Goal: Browse casually: Explore the website without a specific task or goal

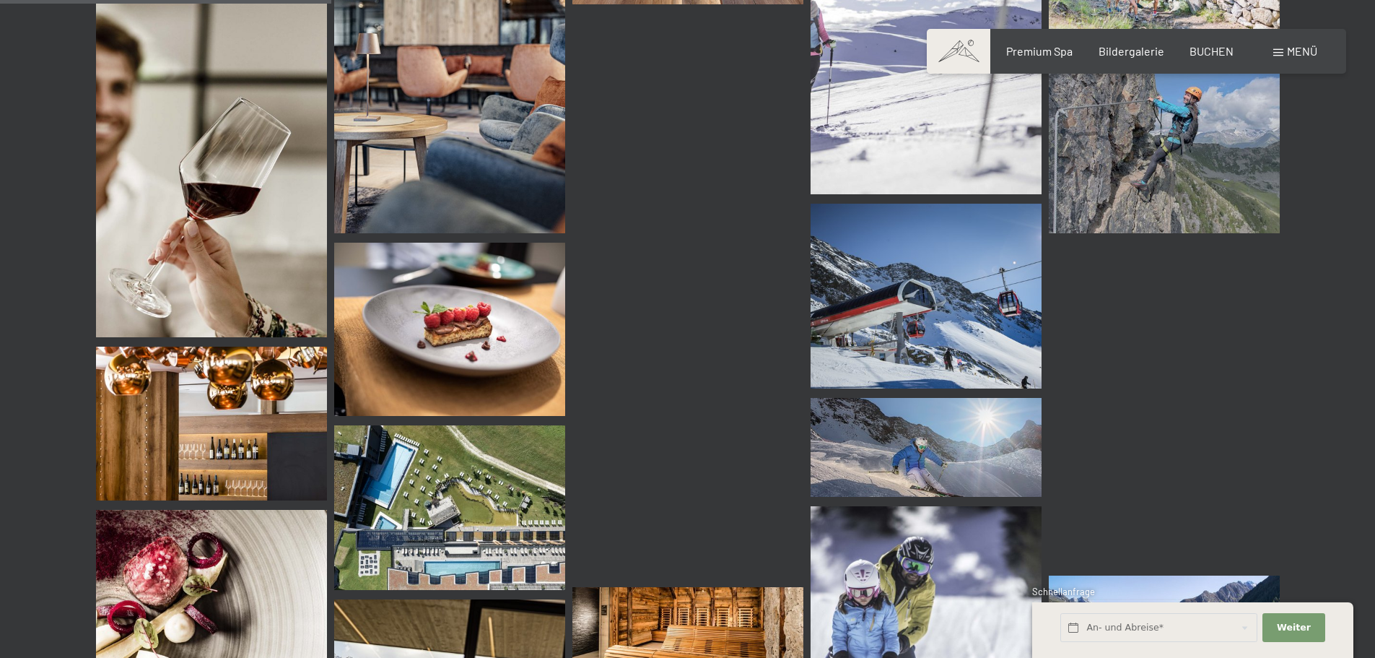
scroll to position [4620, 0]
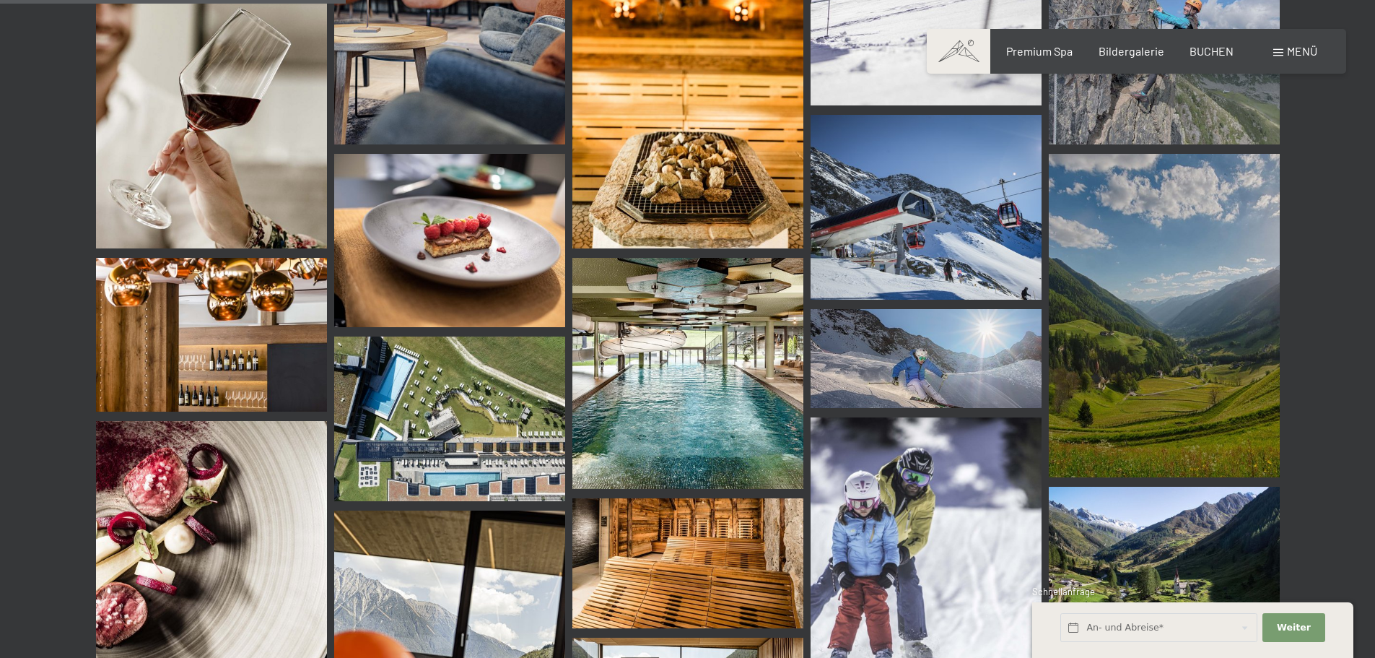
click at [736, 430] on img at bounding box center [687, 373] width 231 height 231
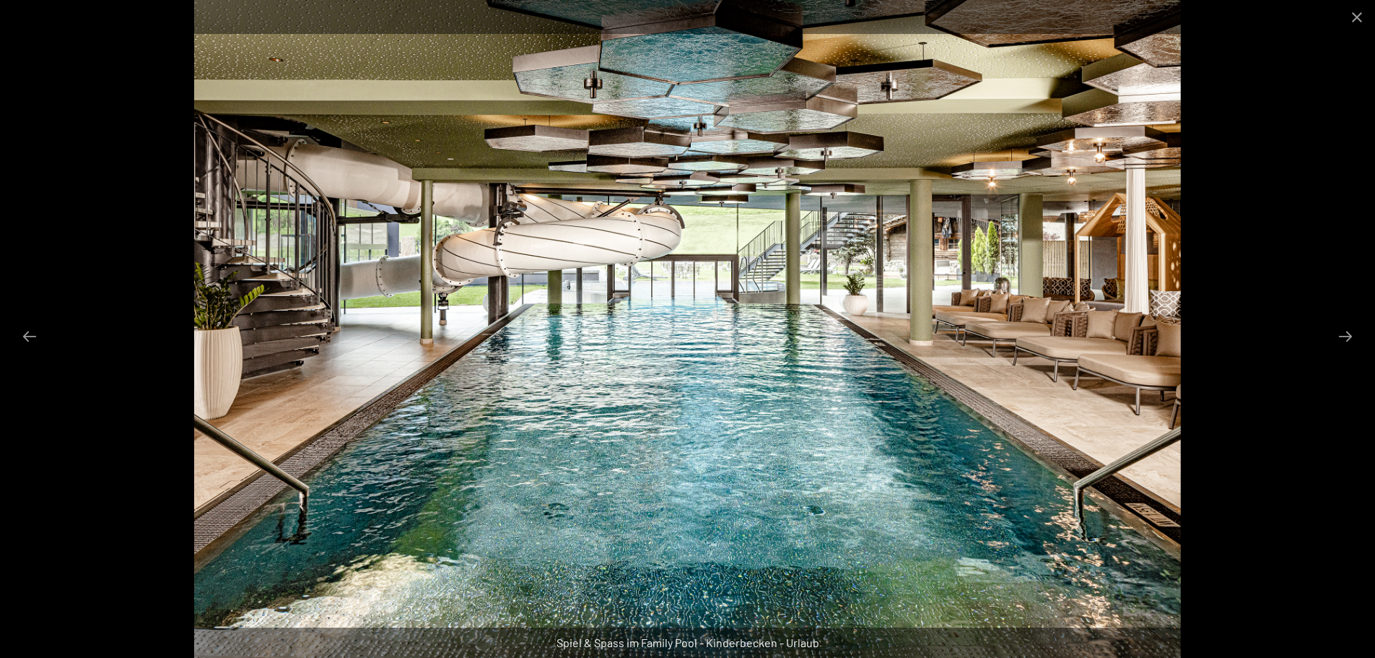
scroll to position [4692, 0]
click at [754, 532] on img at bounding box center [687, 329] width 987 height 658
click at [1154, 392] on img at bounding box center [687, 329] width 987 height 658
click at [1346, 336] on button "Next slide" at bounding box center [1345, 336] width 30 height 28
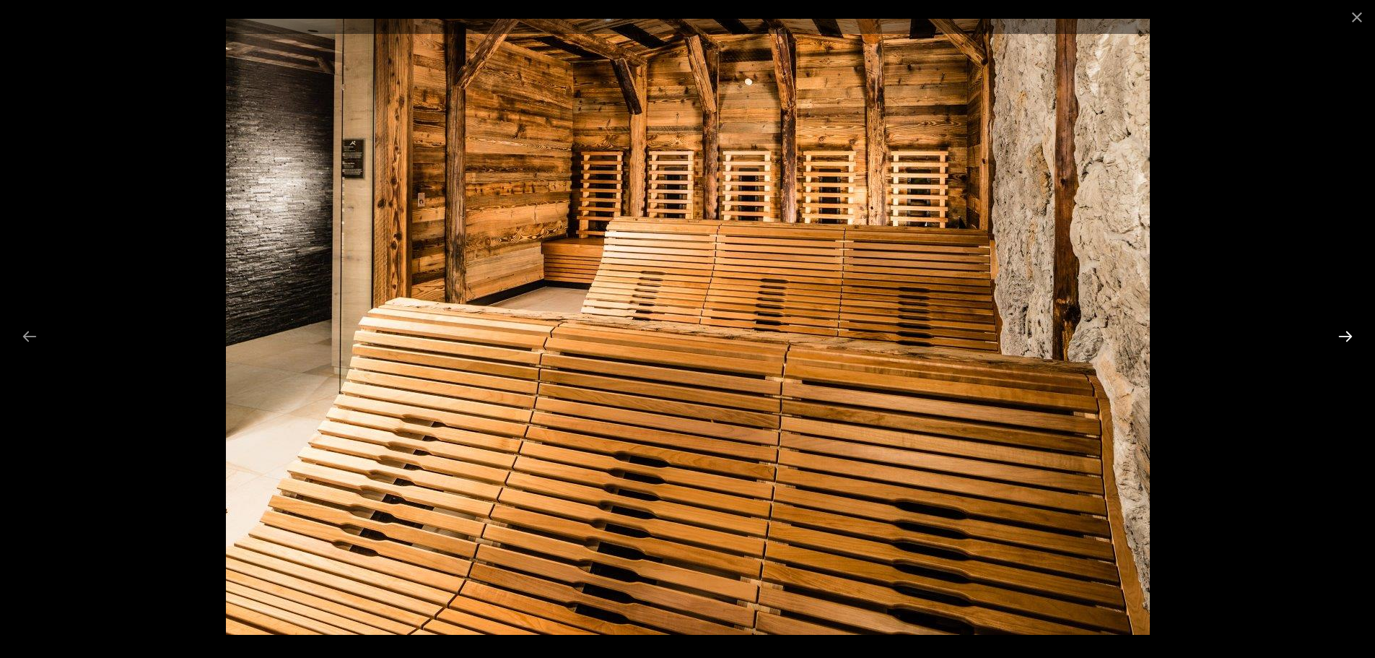
click at [1346, 336] on button "Next slide" at bounding box center [1345, 336] width 30 height 28
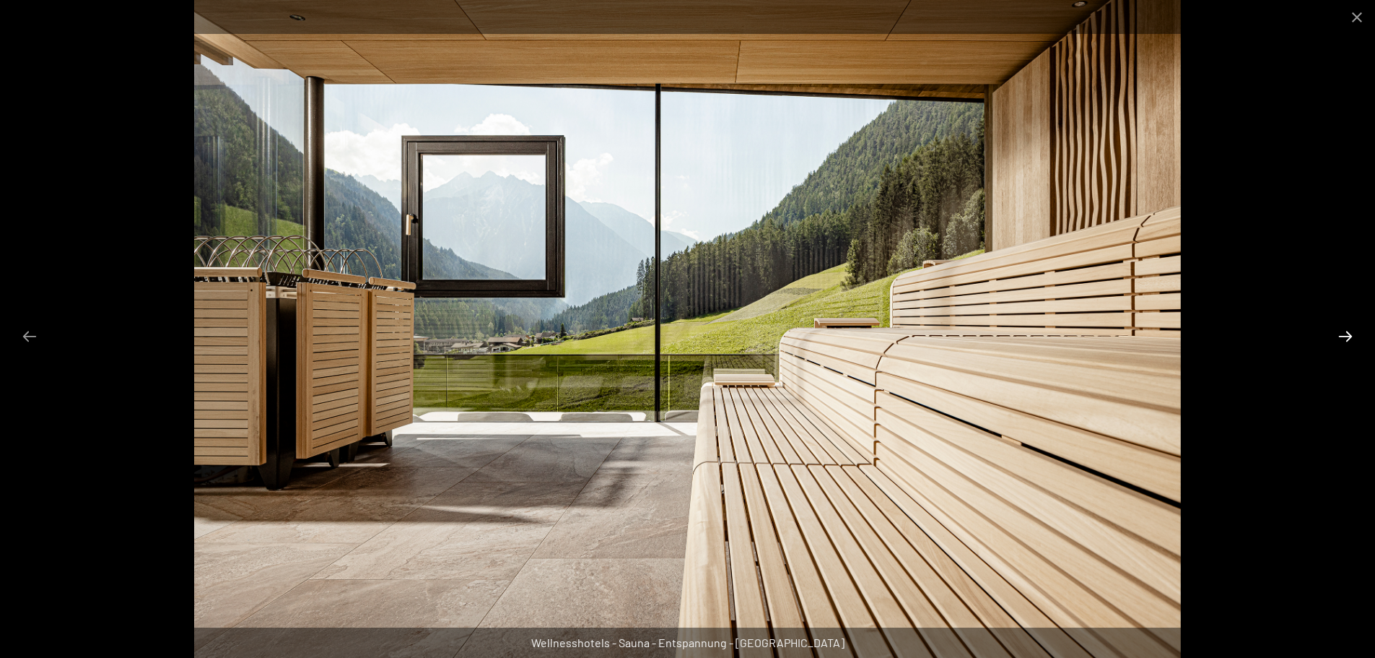
click at [1346, 336] on button "Next slide" at bounding box center [1345, 336] width 30 height 28
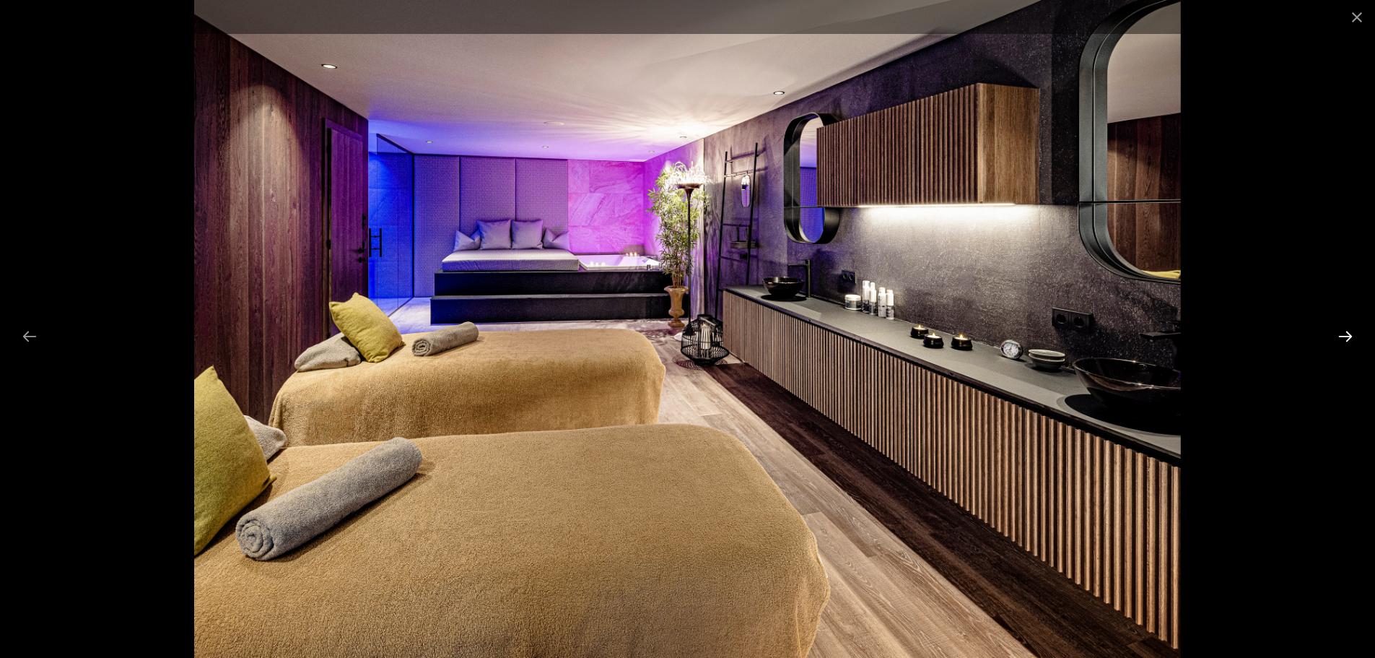
click at [1346, 336] on button "Next slide" at bounding box center [1345, 336] width 30 height 28
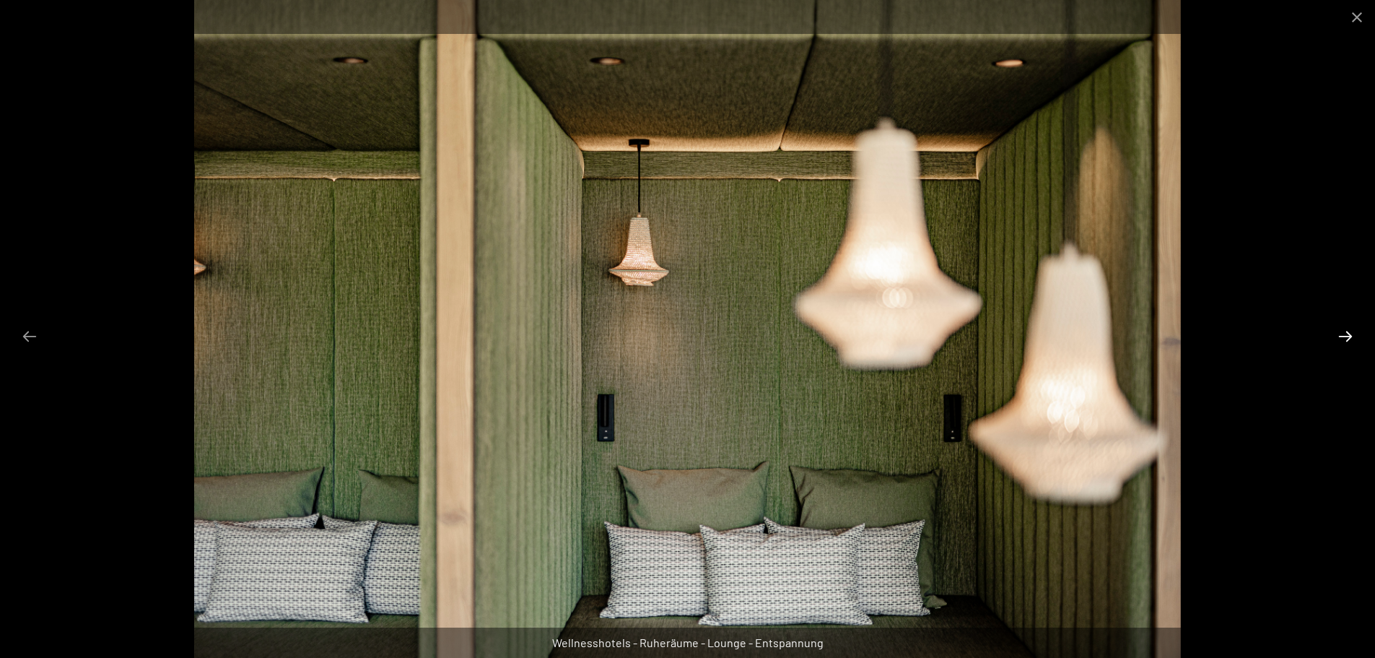
click at [1346, 336] on button "Next slide" at bounding box center [1345, 336] width 30 height 28
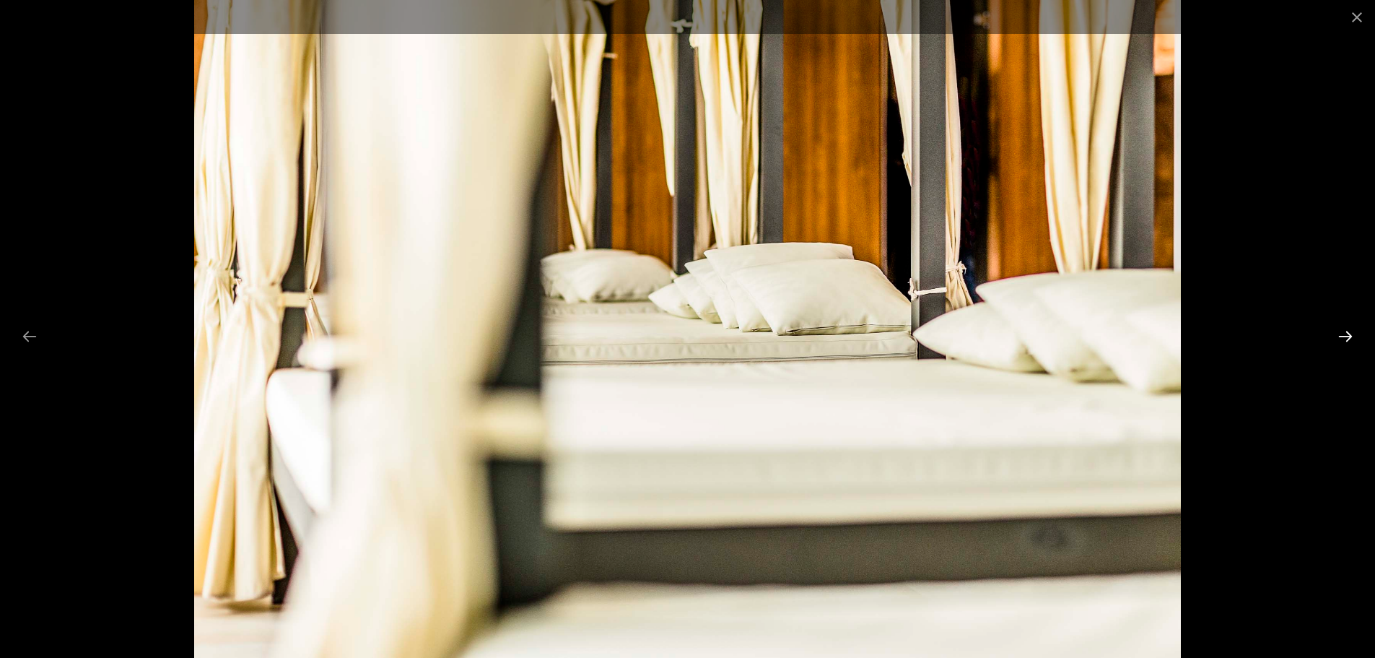
click at [1346, 336] on button "Next slide" at bounding box center [1345, 336] width 30 height 28
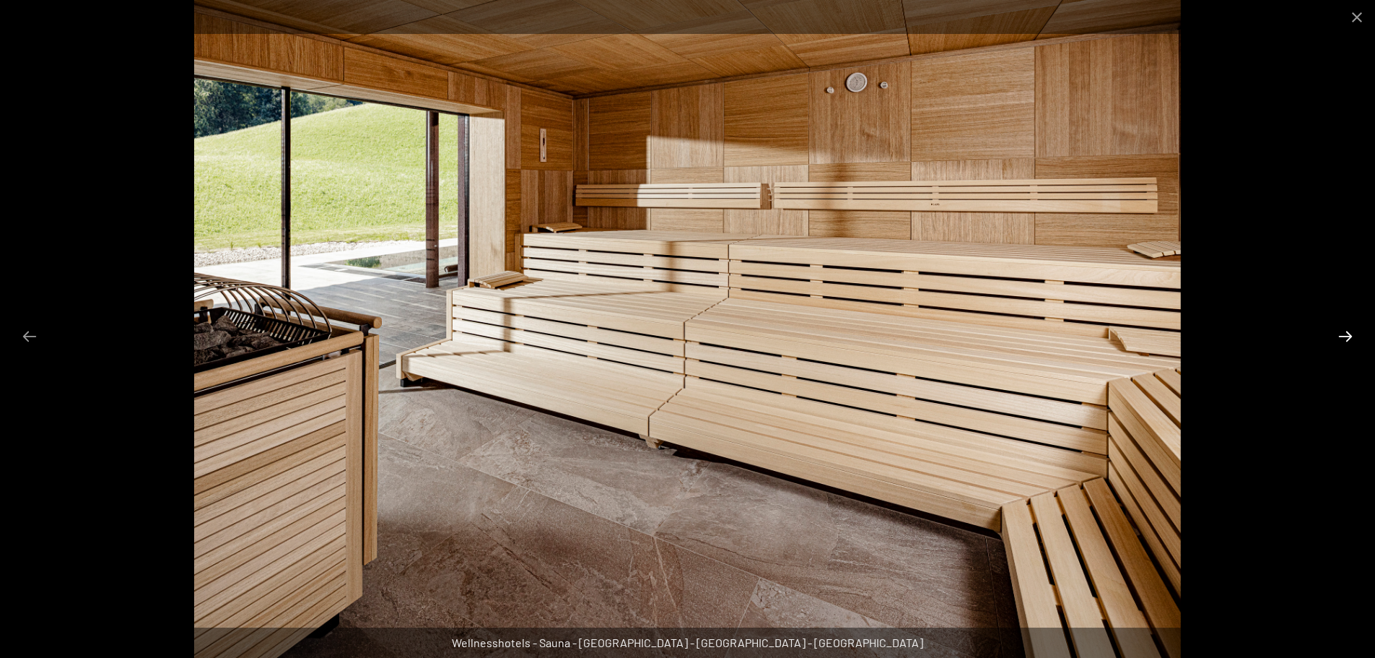
click at [1346, 336] on button "Next slide" at bounding box center [1345, 336] width 30 height 28
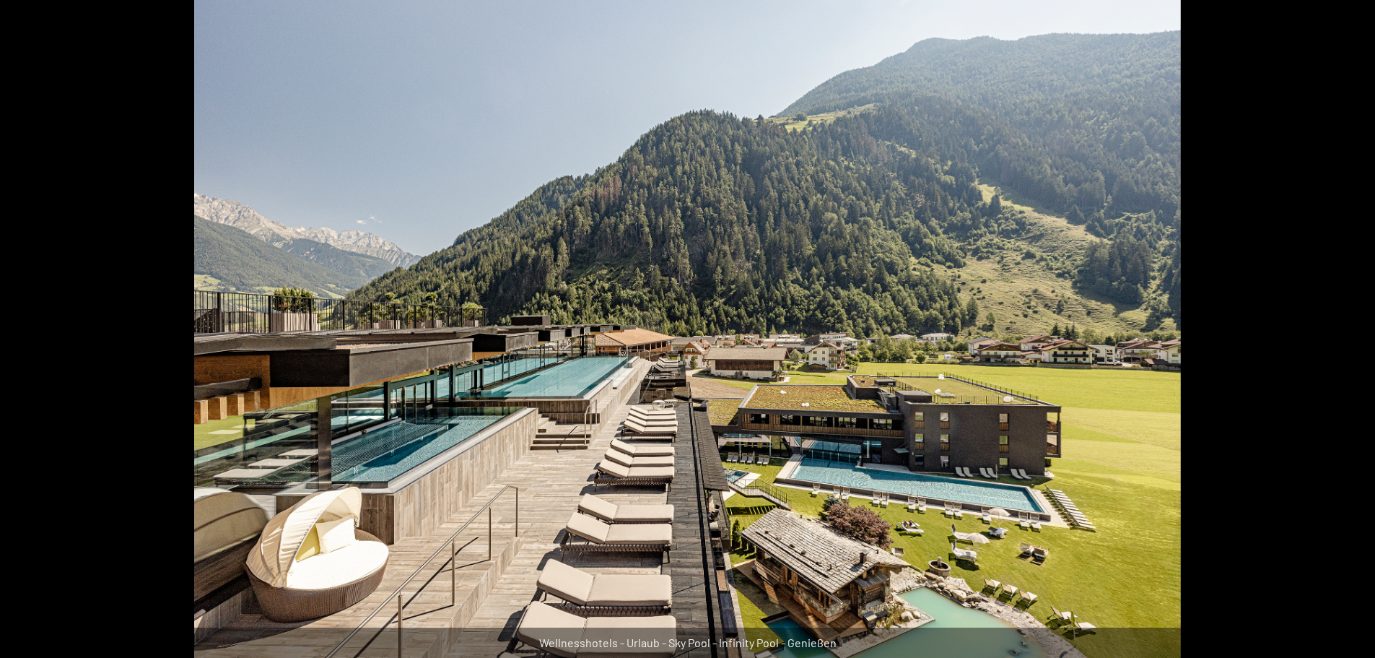
click at [1346, 336] on button "Next slide" at bounding box center [1353, 336] width 30 height 28
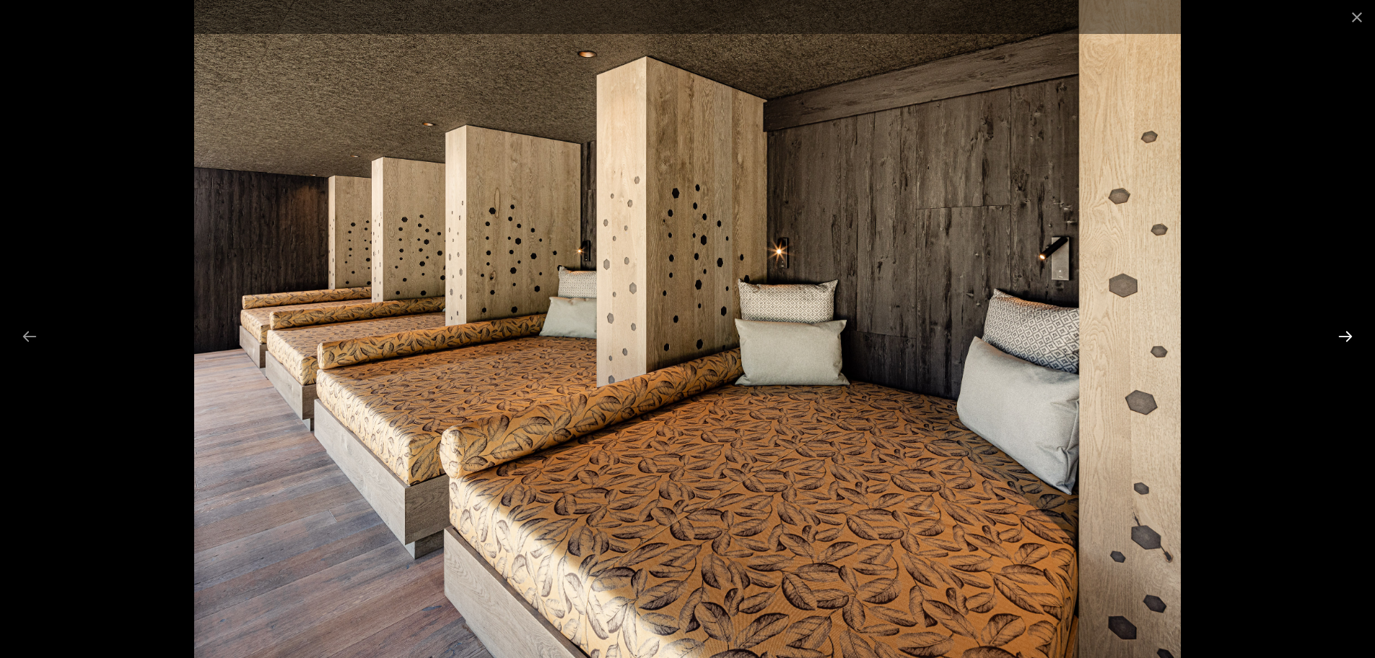
click at [1346, 336] on button "Next slide" at bounding box center [1345, 336] width 30 height 28
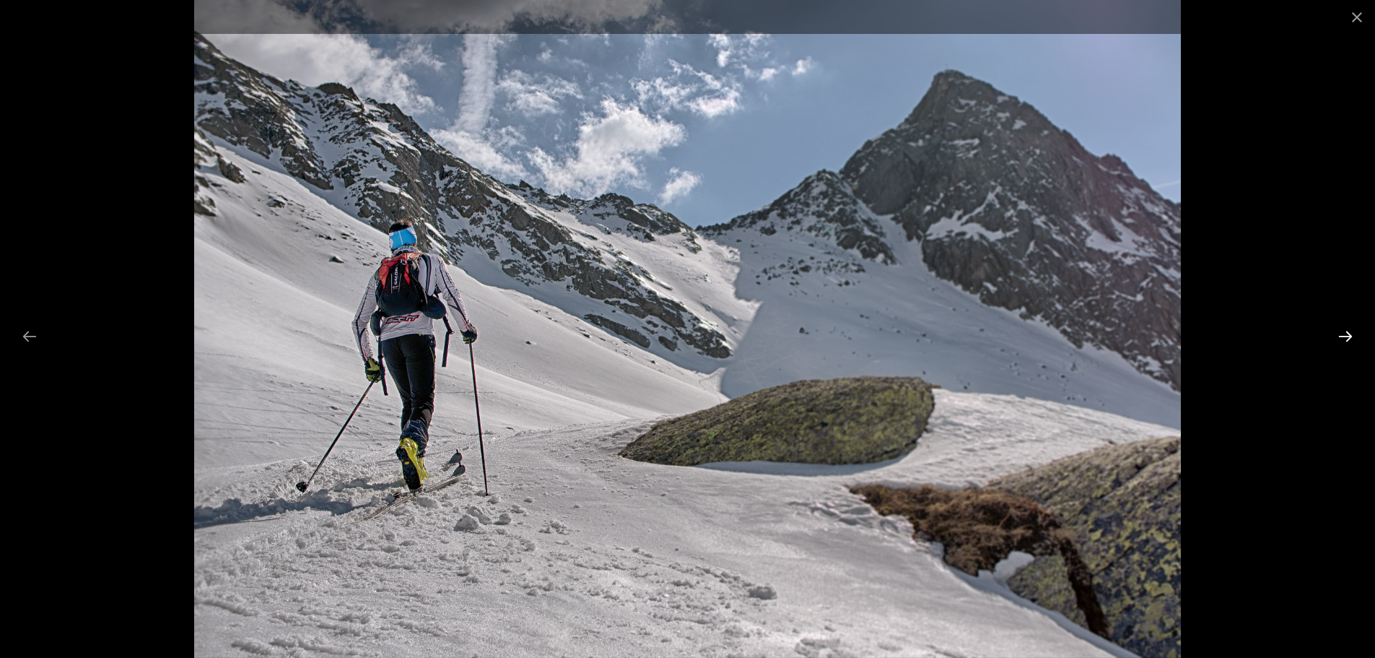
click at [1346, 336] on button "Next slide" at bounding box center [1345, 336] width 30 height 28
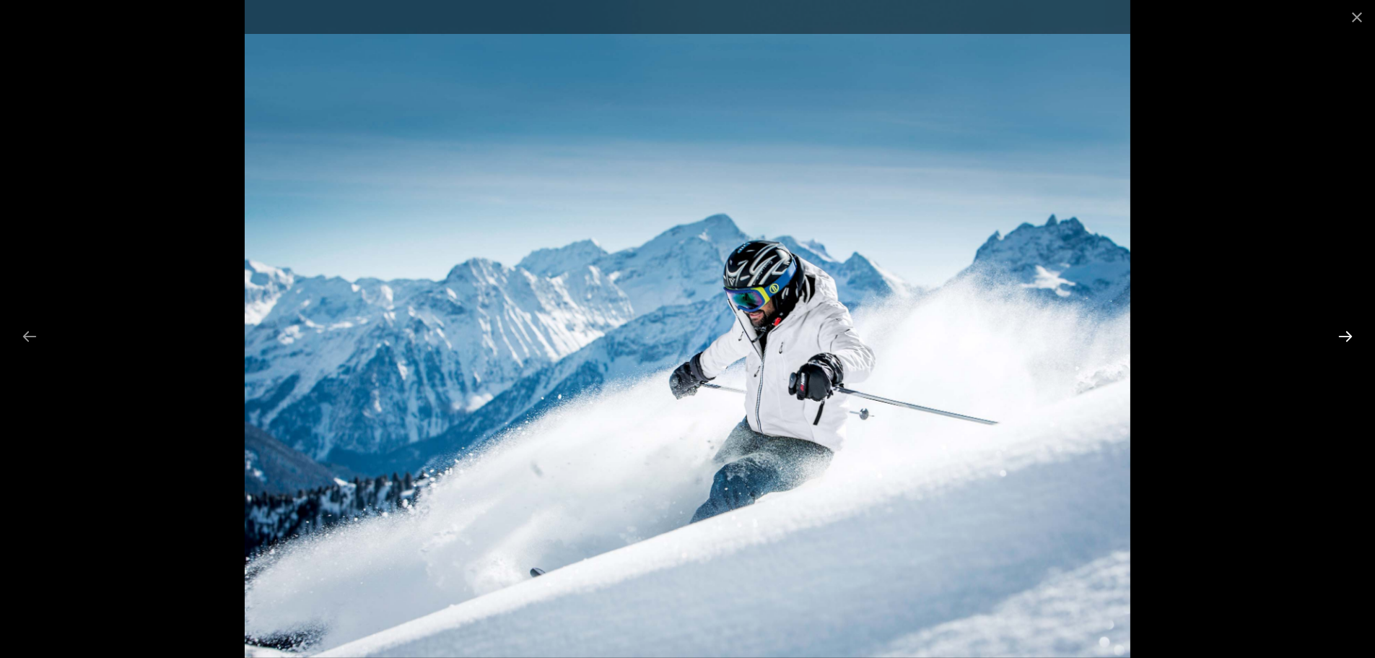
click at [1346, 336] on button "Next slide" at bounding box center [1345, 336] width 30 height 28
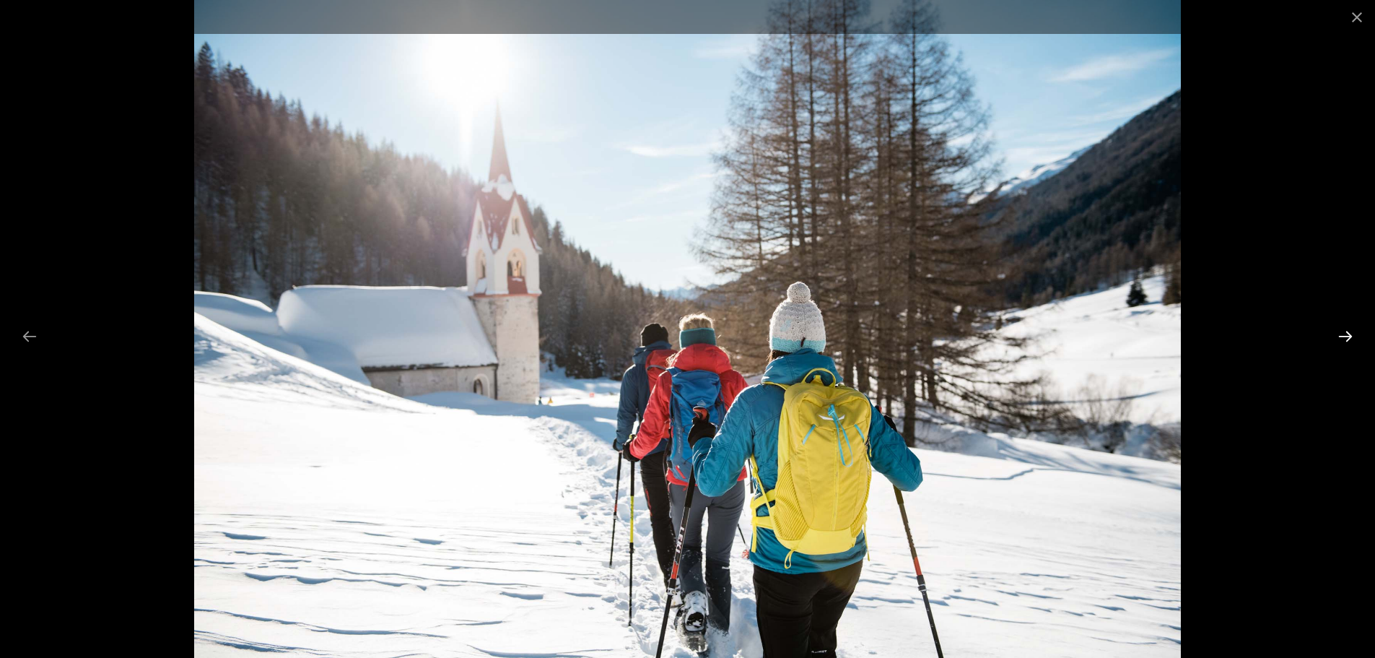
click at [1346, 336] on button "Next slide" at bounding box center [1345, 336] width 30 height 28
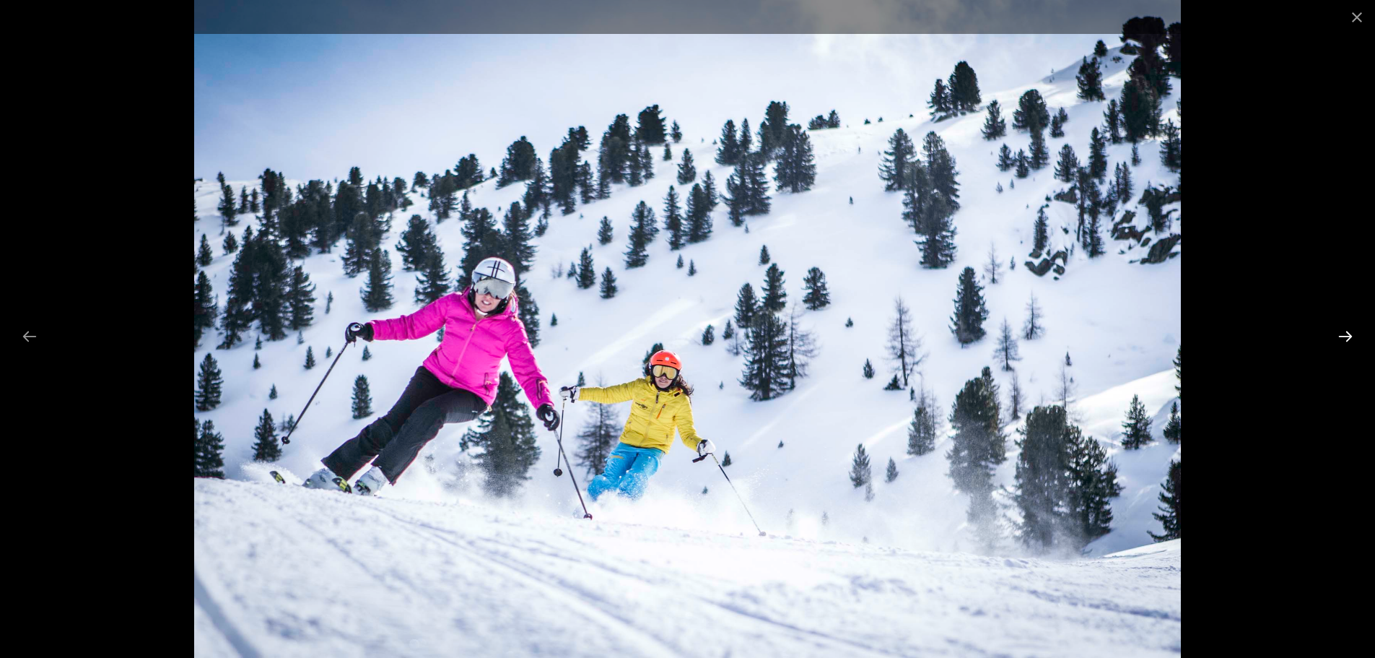
click at [1346, 336] on button "Next slide" at bounding box center [1345, 336] width 30 height 28
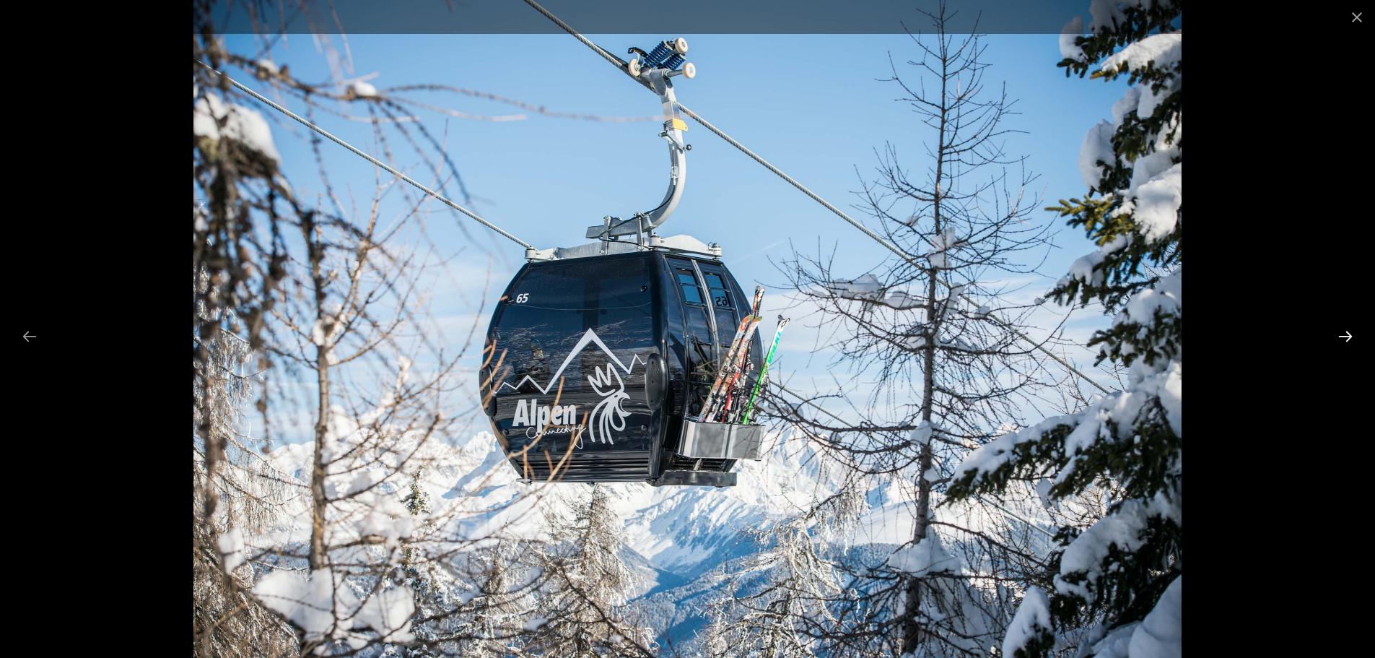
click at [1346, 336] on button "Next slide" at bounding box center [1345, 336] width 30 height 28
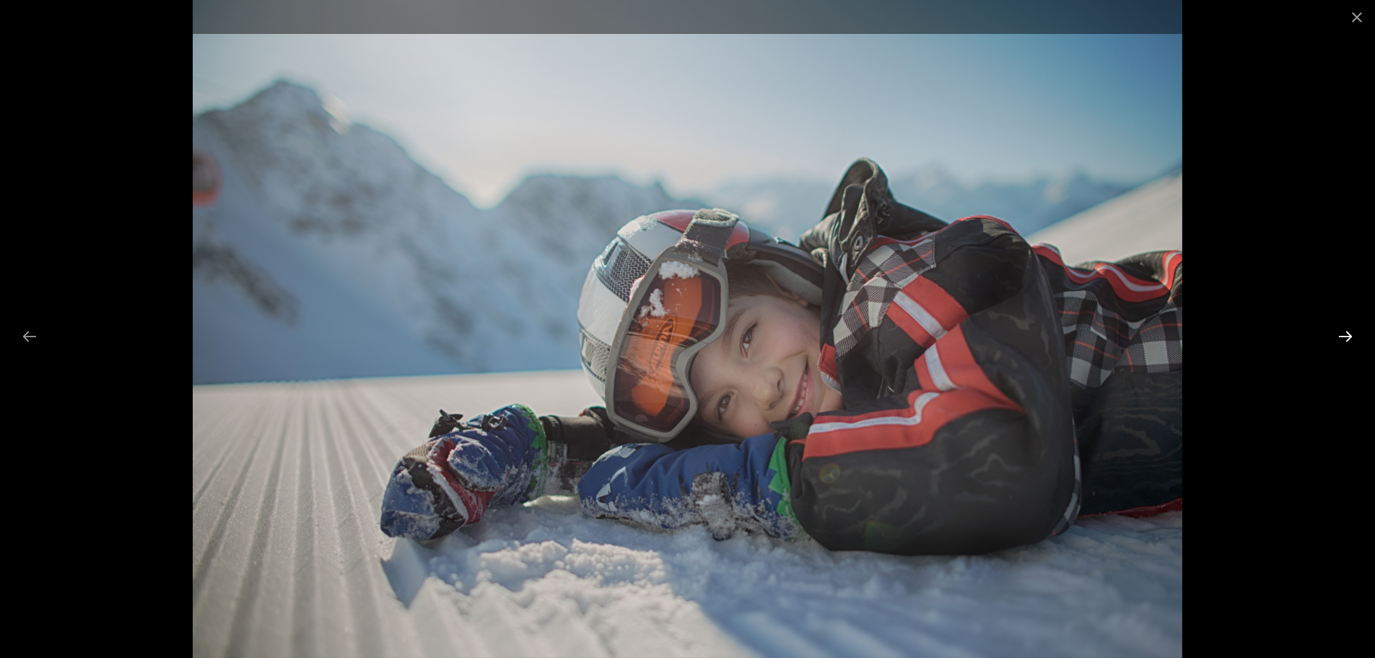
click at [1346, 336] on button "Next slide" at bounding box center [1345, 336] width 30 height 28
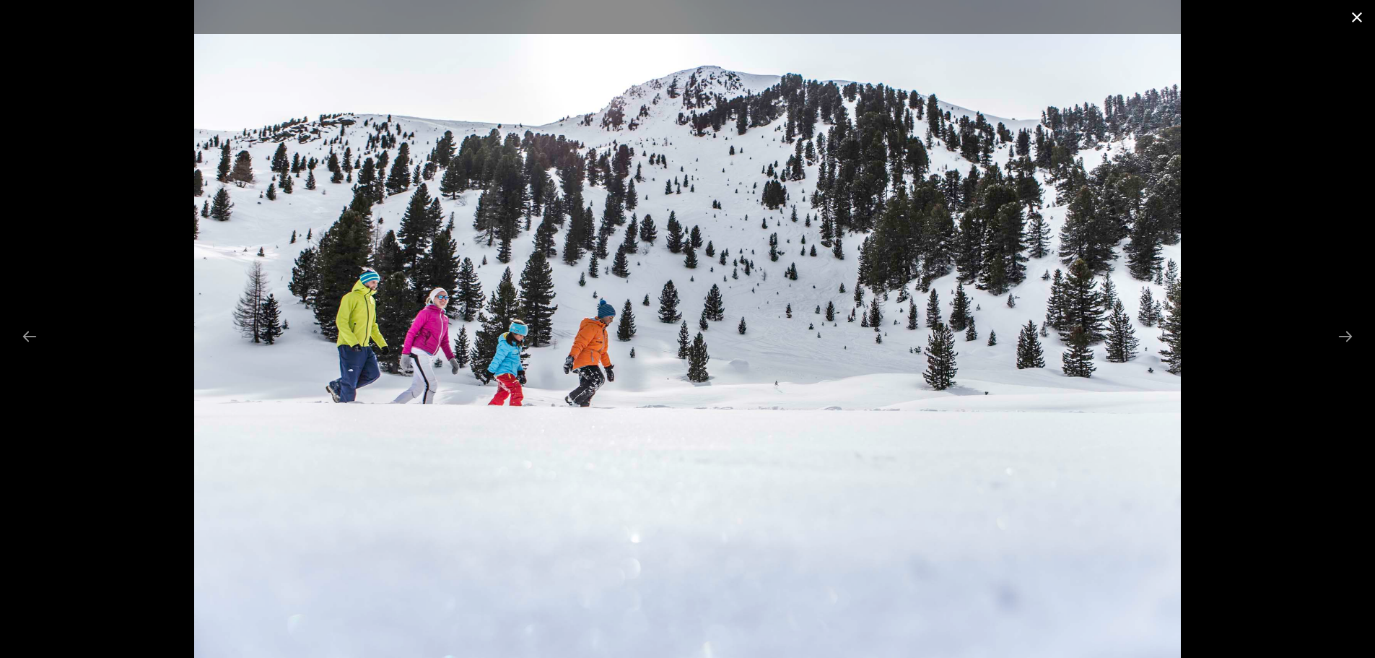
click at [1366, 17] on button "Close gallery" at bounding box center [1357, 17] width 36 height 34
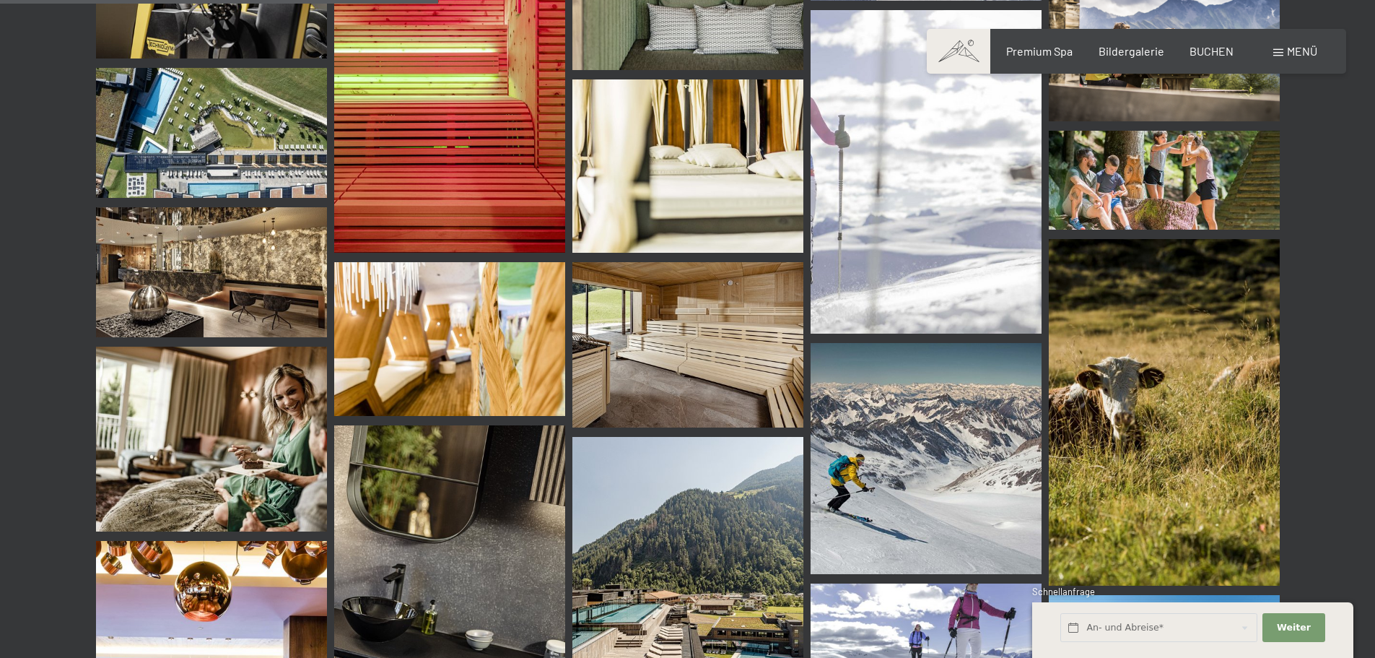
scroll to position [5848, 0]
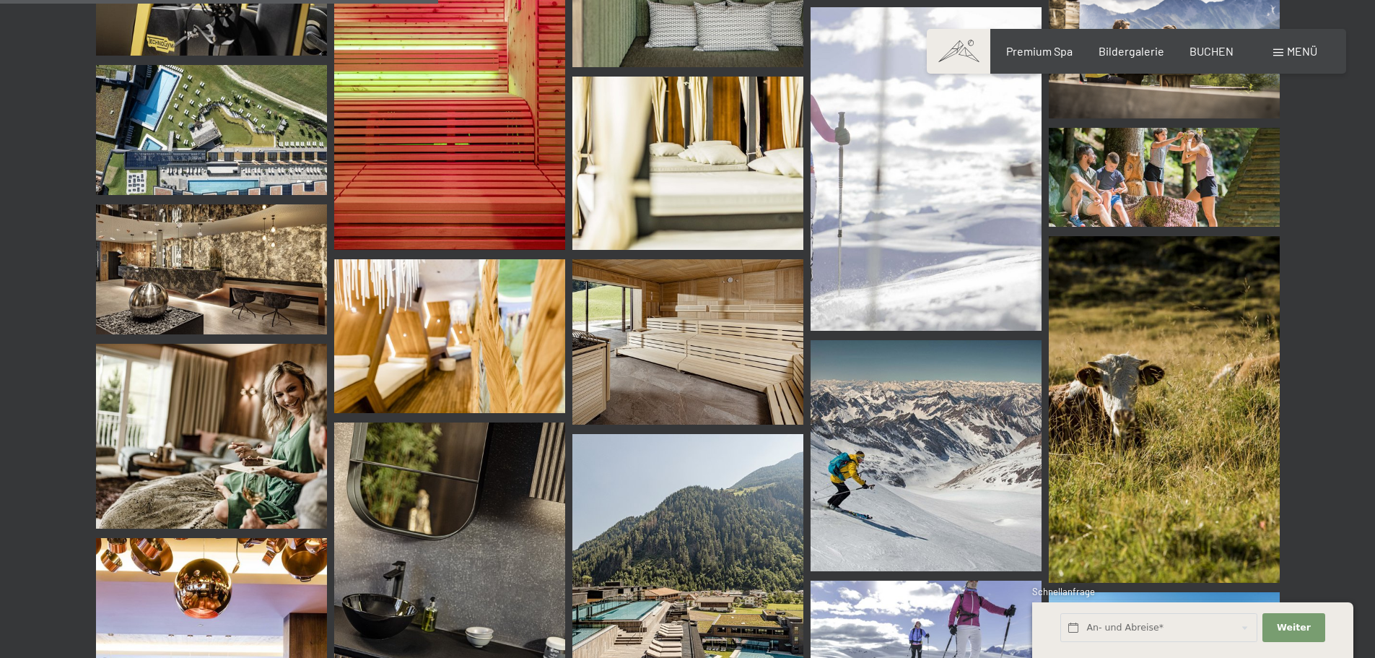
click at [414, 341] on img at bounding box center [449, 336] width 231 height 154
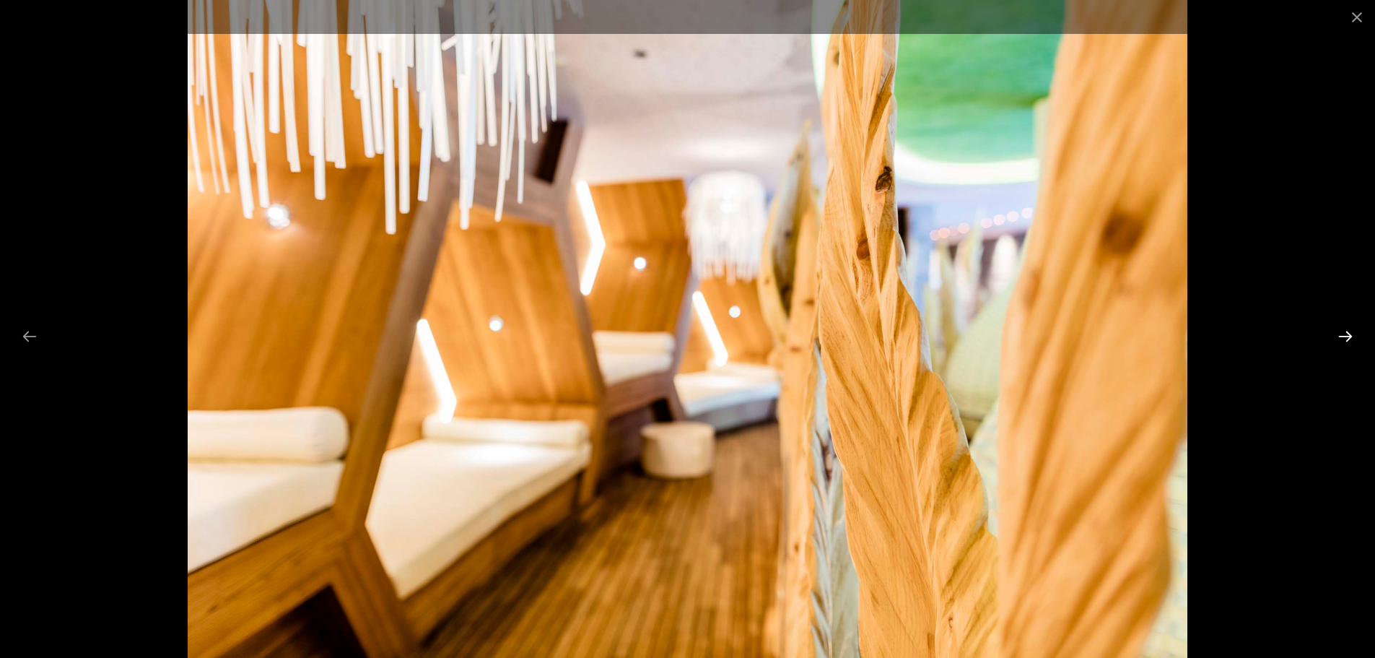
click at [1354, 339] on button "Next slide" at bounding box center [1345, 336] width 30 height 28
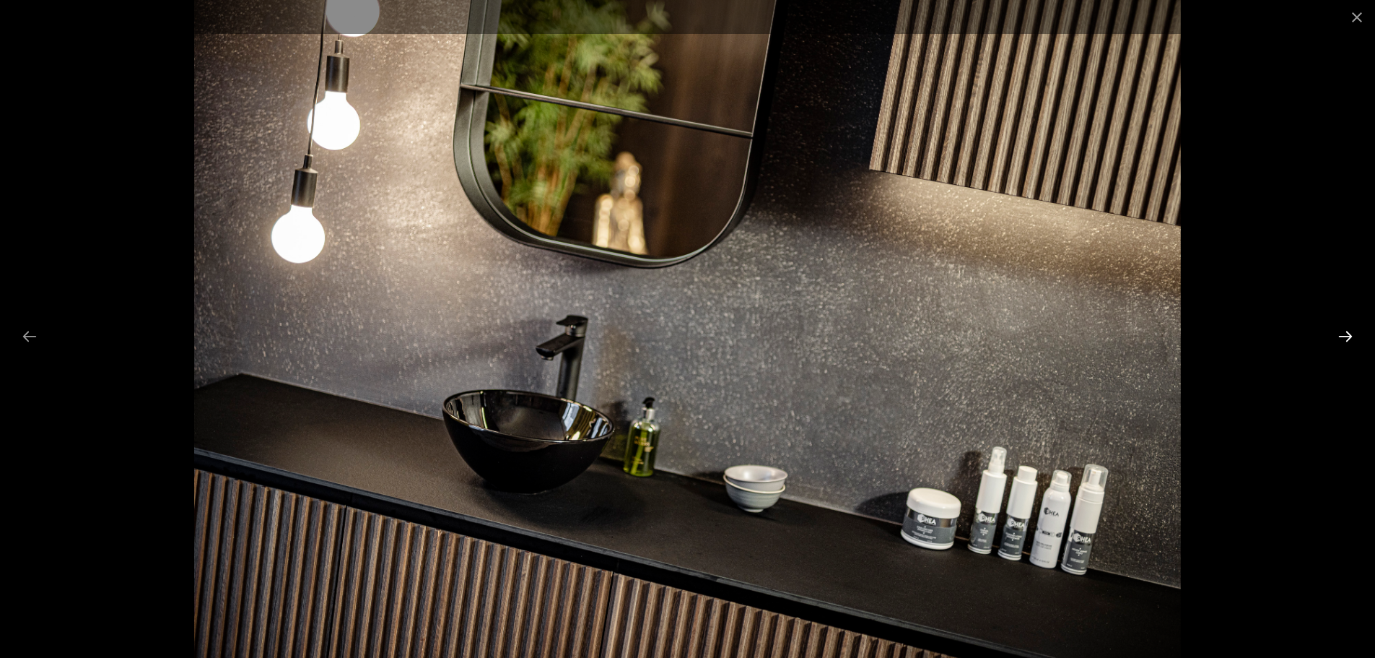
click at [1354, 339] on button "Next slide" at bounding box center [1345, 336] width 30 height 28
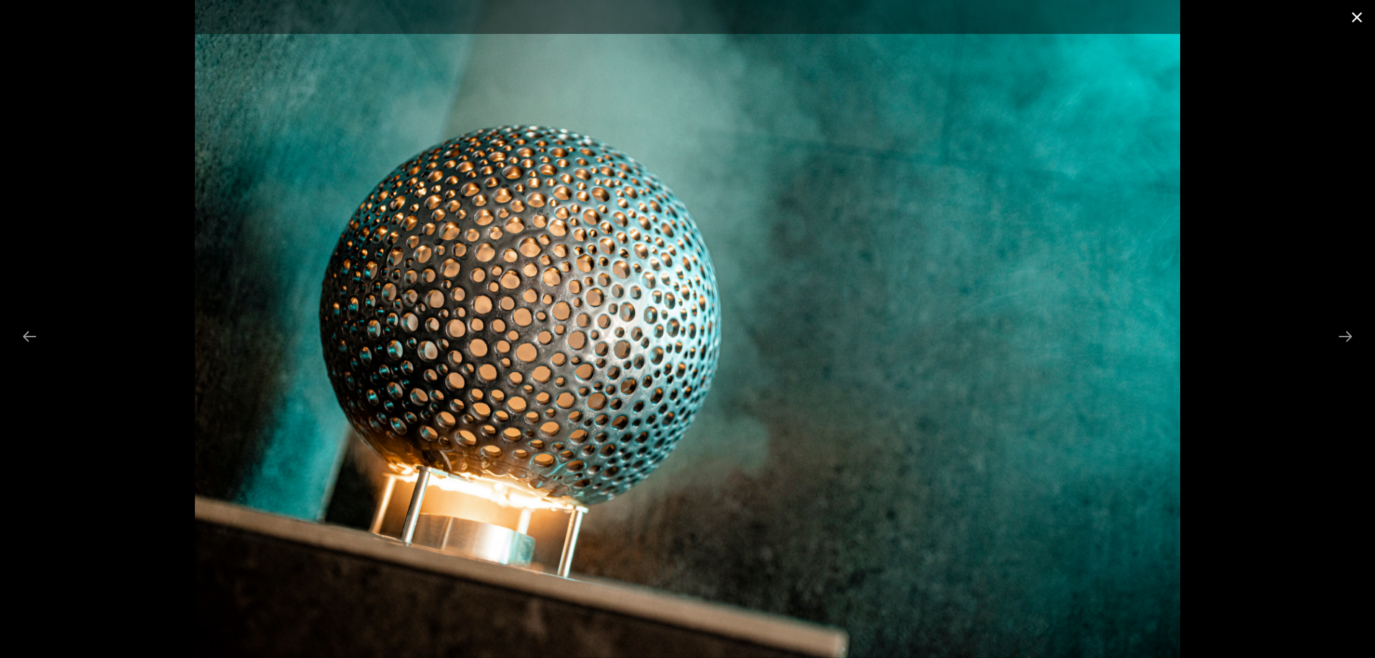
click at [1358, 16] on button "Close gallery" at bounding box center [1357, 17] width 36 height 34
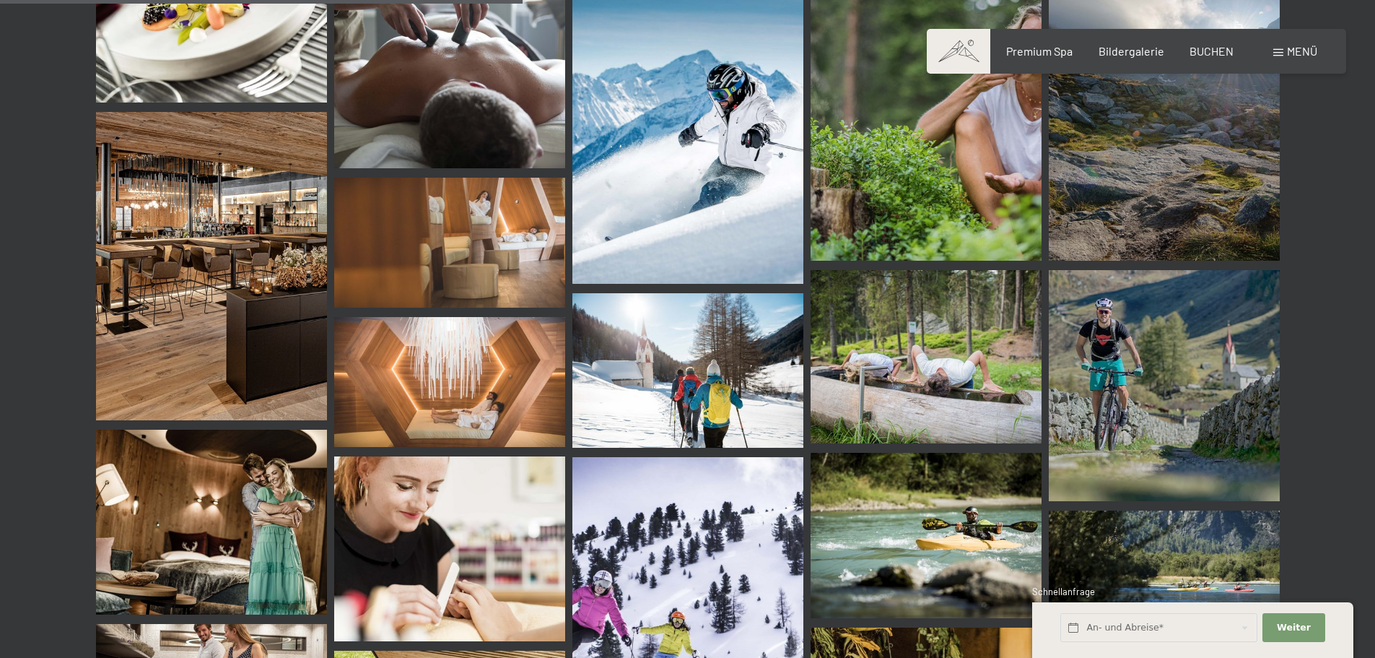
scroll to position [7003, 0]
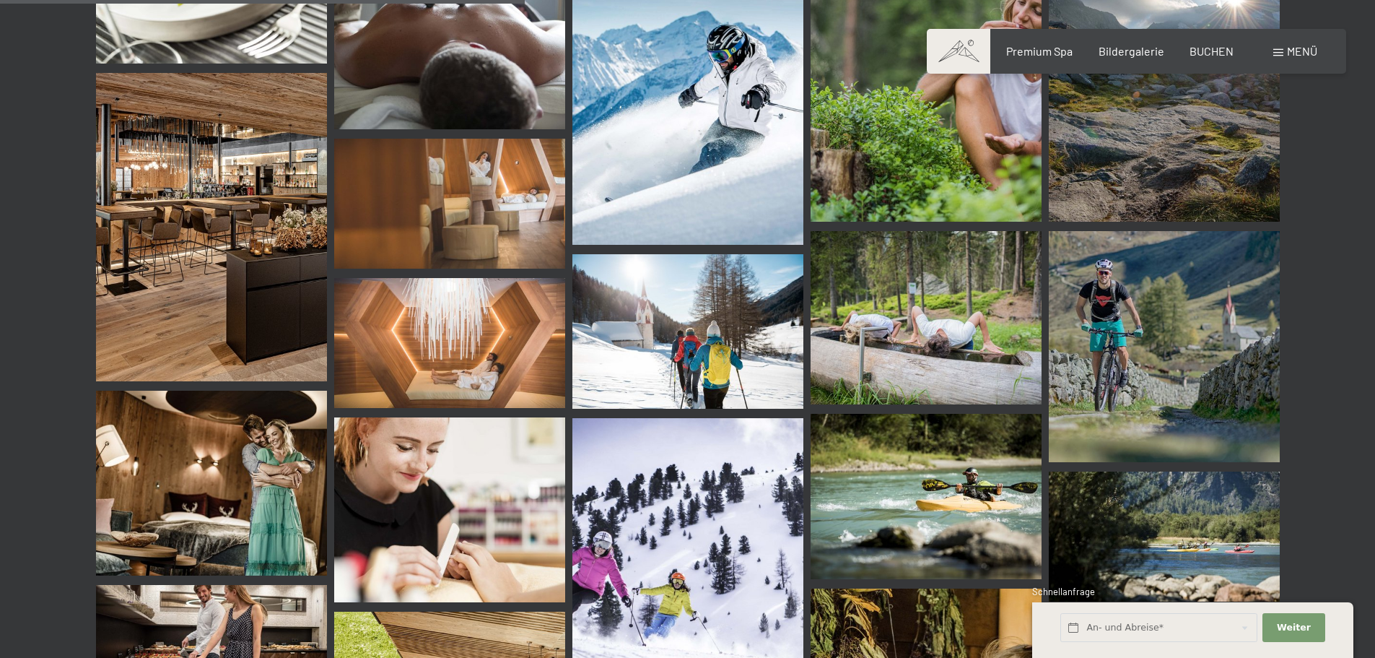
click at [454, 344] on img at bounding box center [449, 343] width 231 height 130
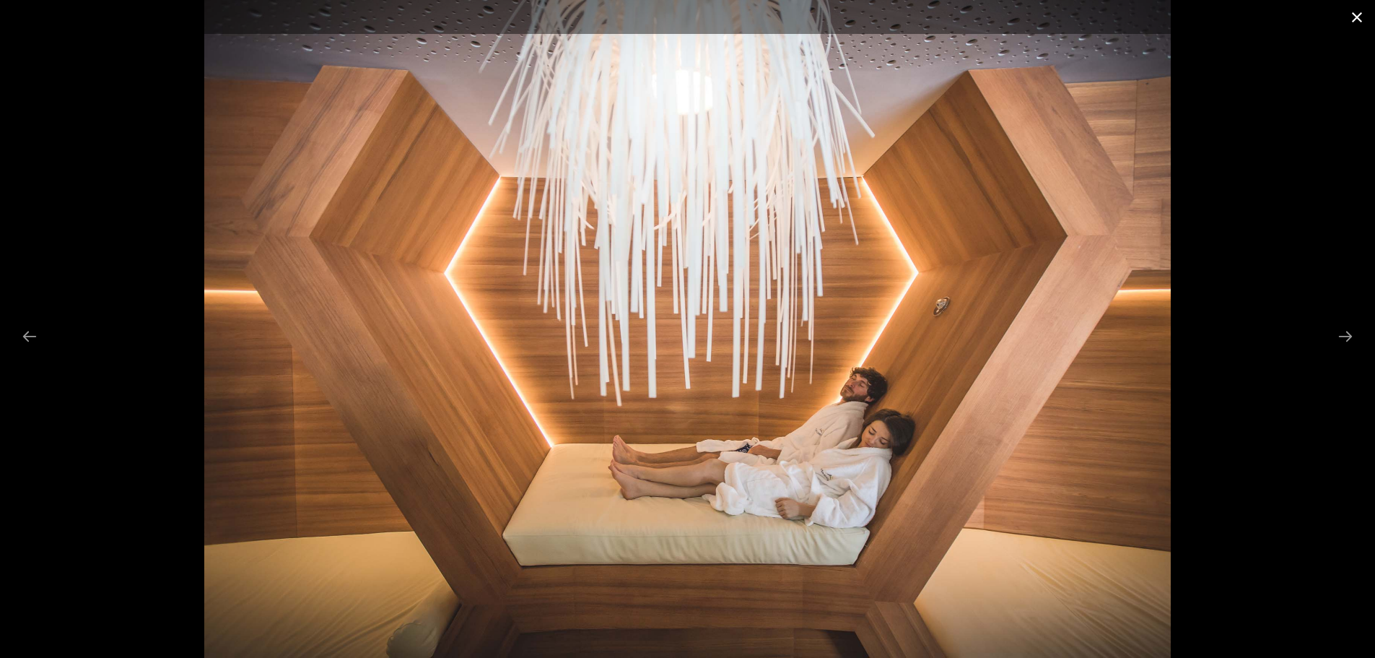
click at [1352, 16] on button "Close gallery" at bounding box center [1357, 17] width 36 height 34
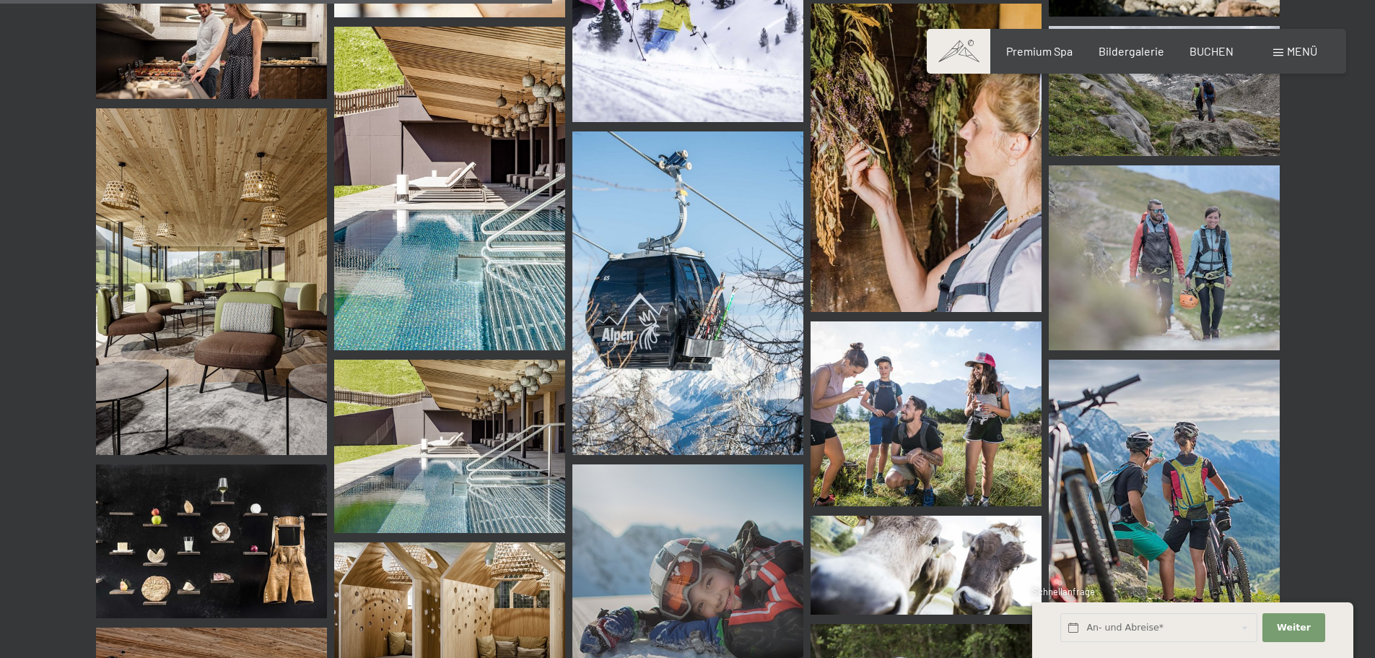
scroll to position [7652, 0]
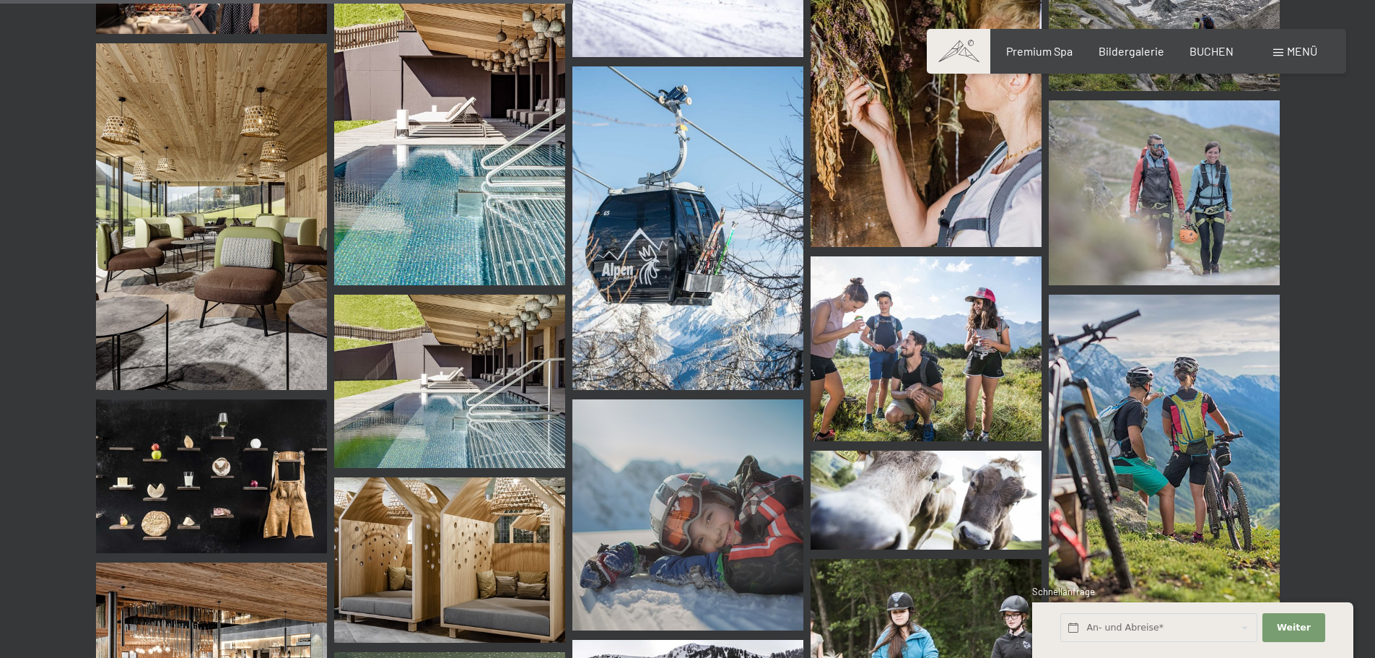
click at [489, 214] on img at bounding box center [449, 123] width 231 height 323
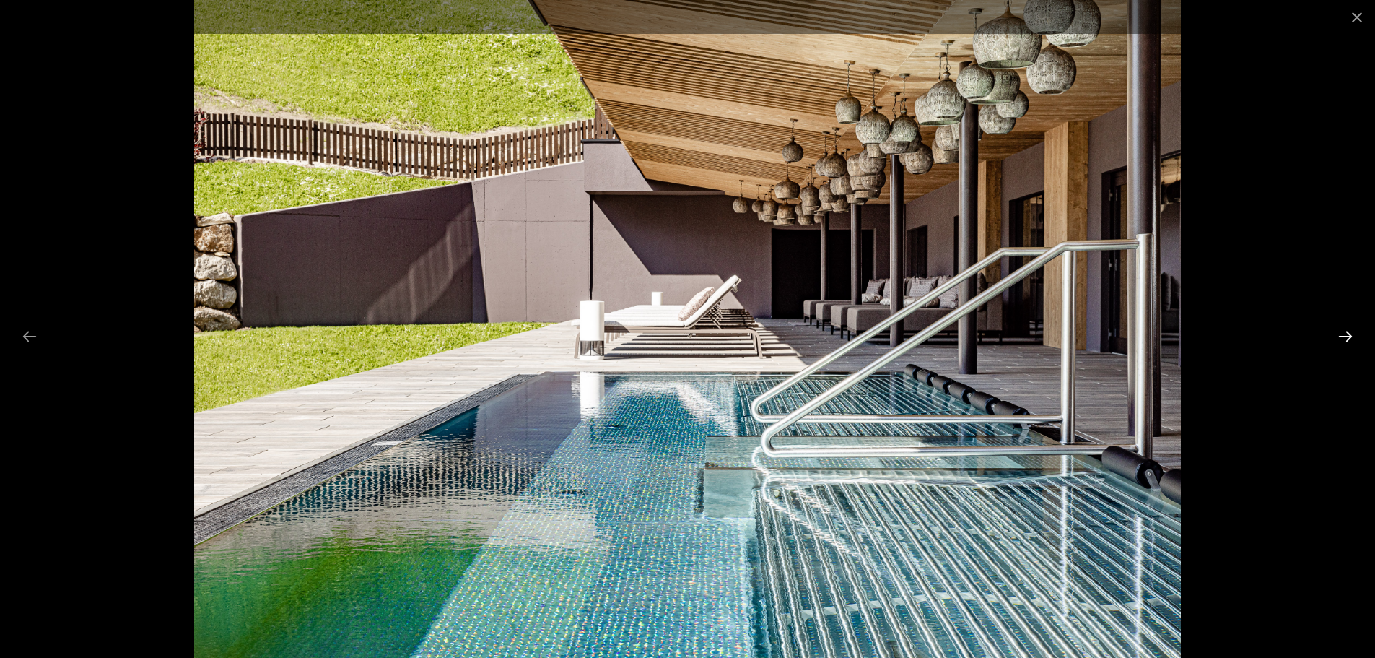
click at [1336, 341] on button "Next slide" at bounding box center [1345, 336] width 30 height 28
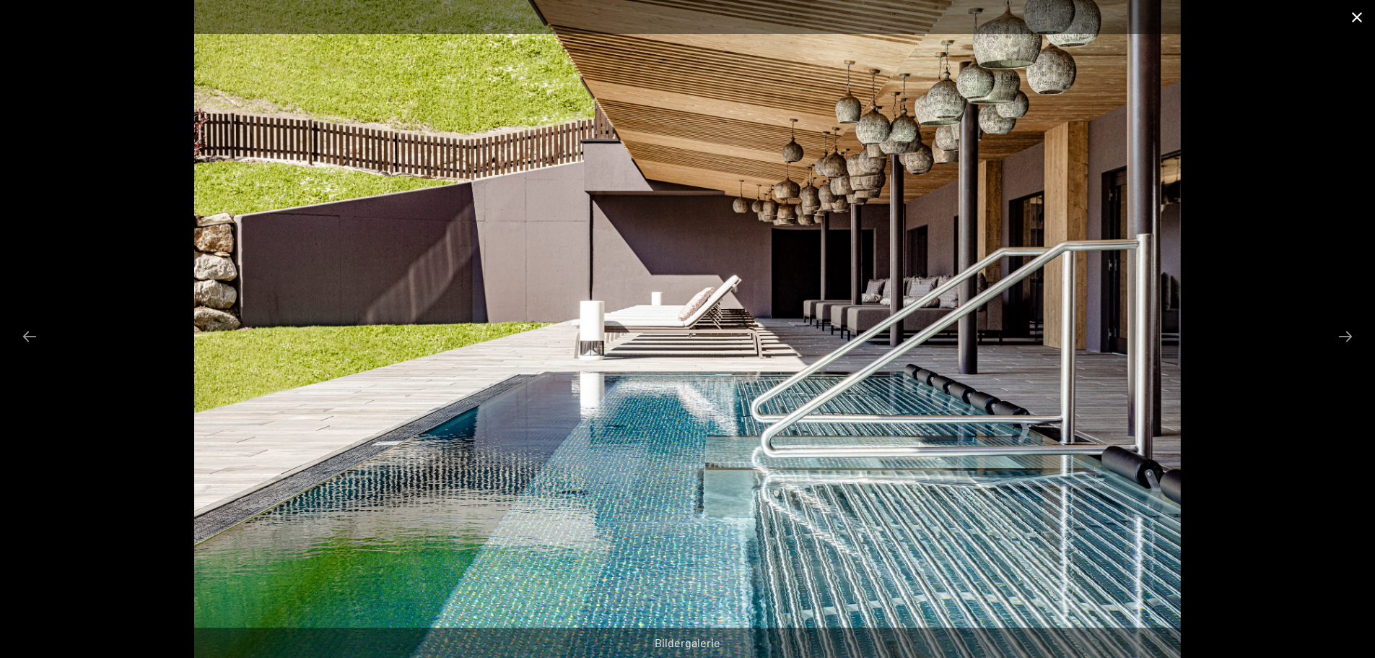
click at [1351, 22] on button "Close gallery" at bounding box center [1357, 17] width 36 height 34
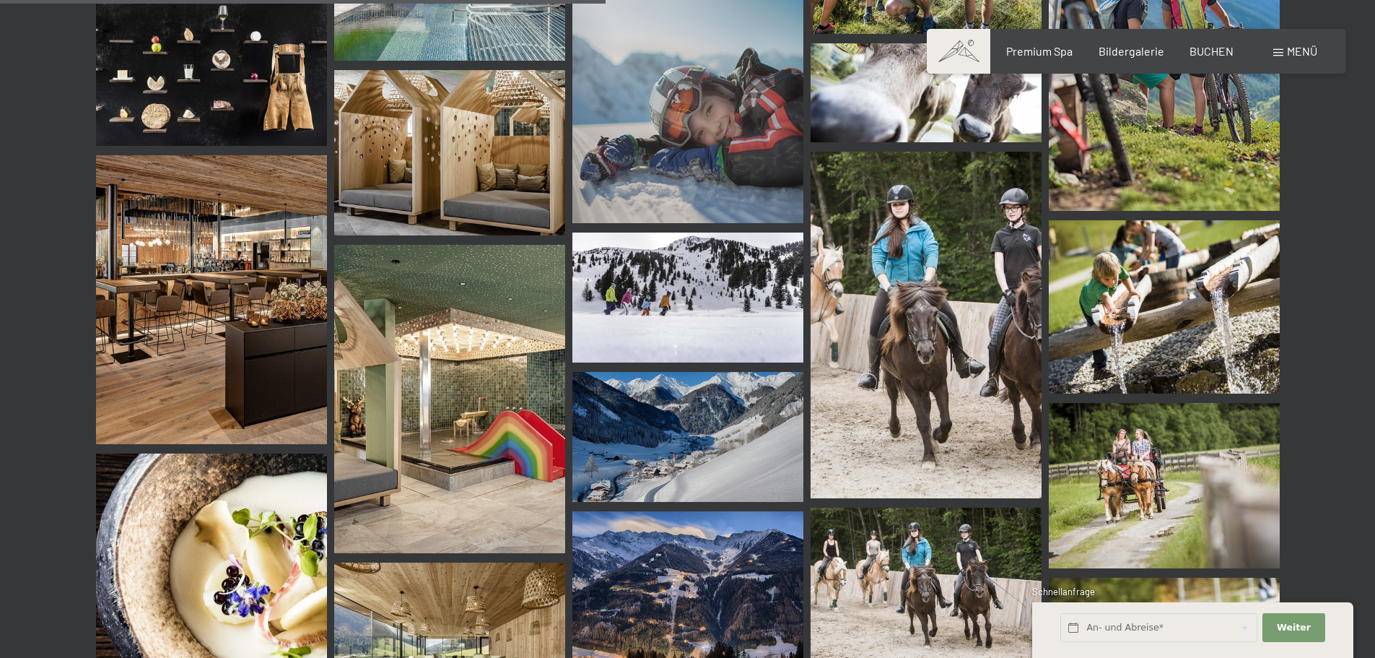
scroll to position [8085, 0]
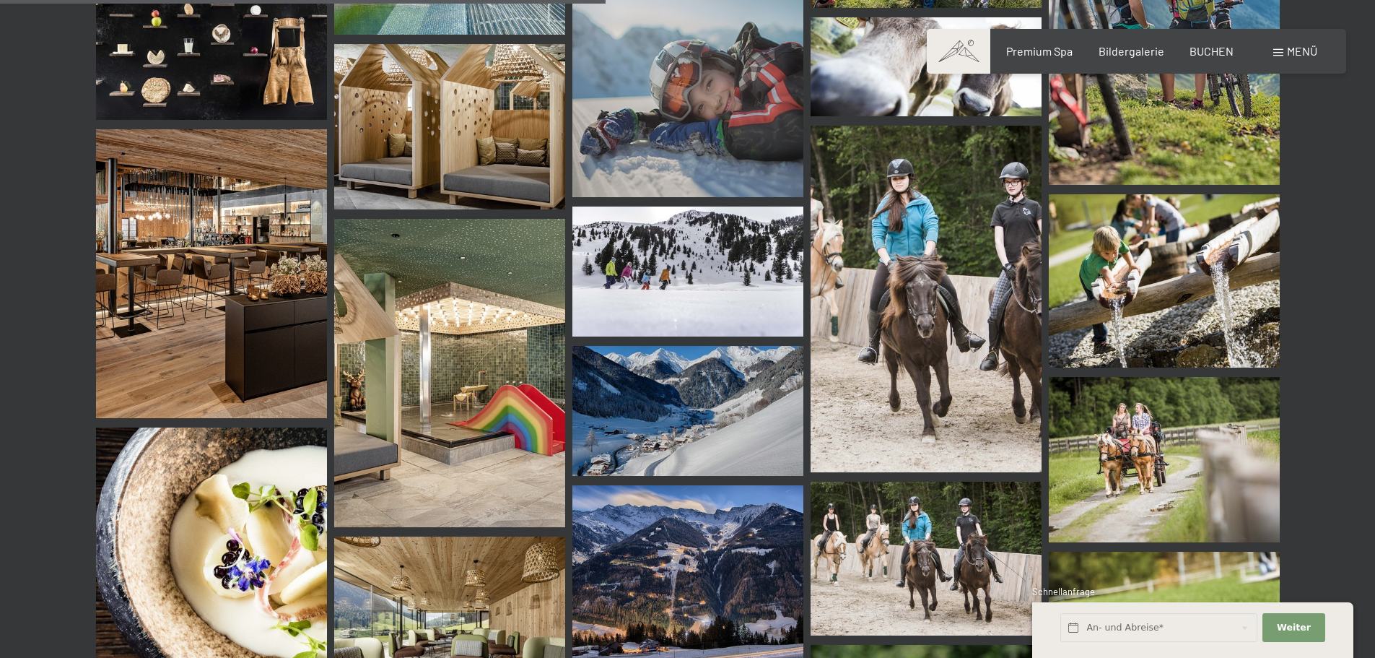
click at [440, 374] on img at bounding box center [449, 373] width 231 height 308
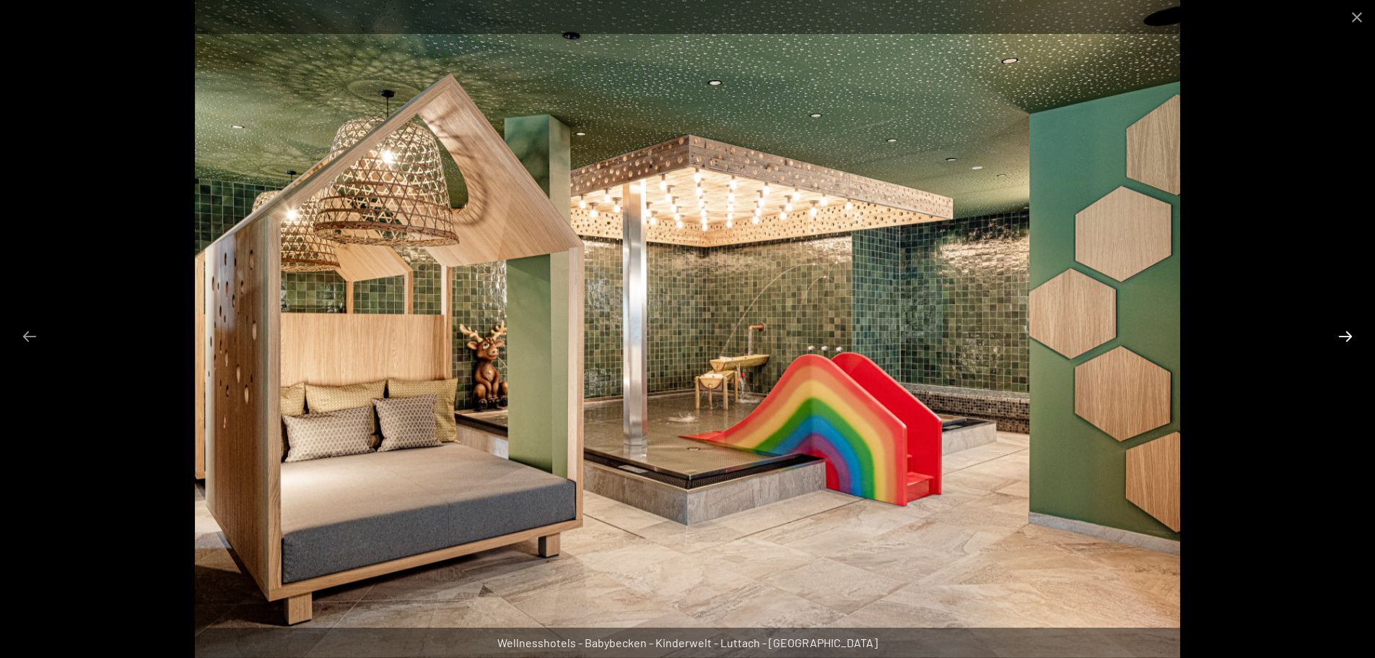
click at [1354, 334] on button "Next slide" at bounding box center [1345, 336] width 30 height 28
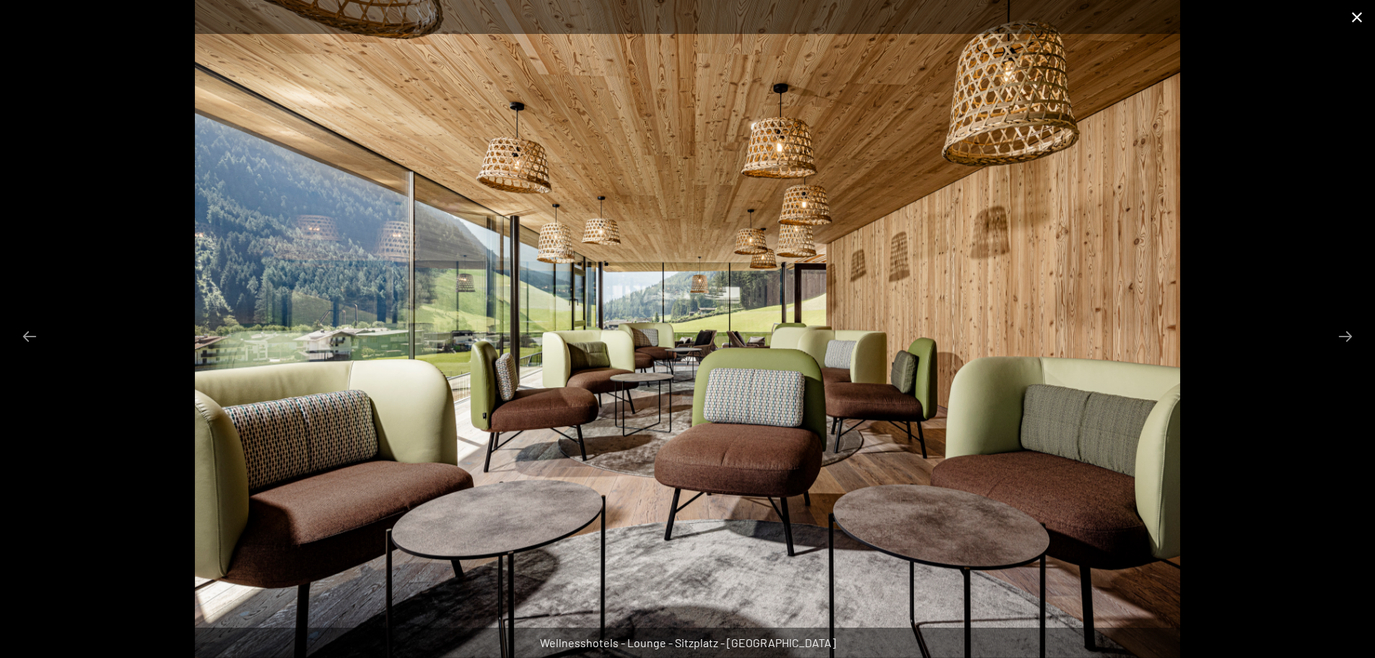
click at [1355, 14] on button "Close gallery" at bounding box center [1357, 17] width 36 height 34
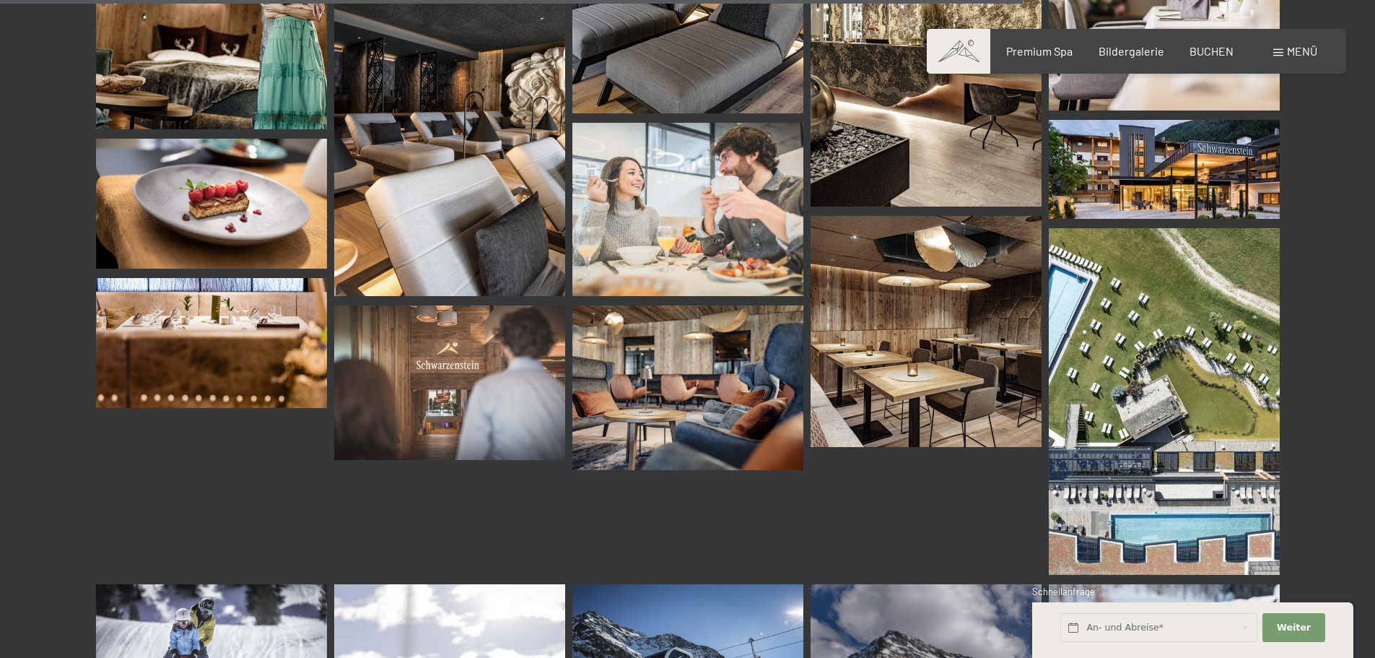
scroll to position [13355, 0]
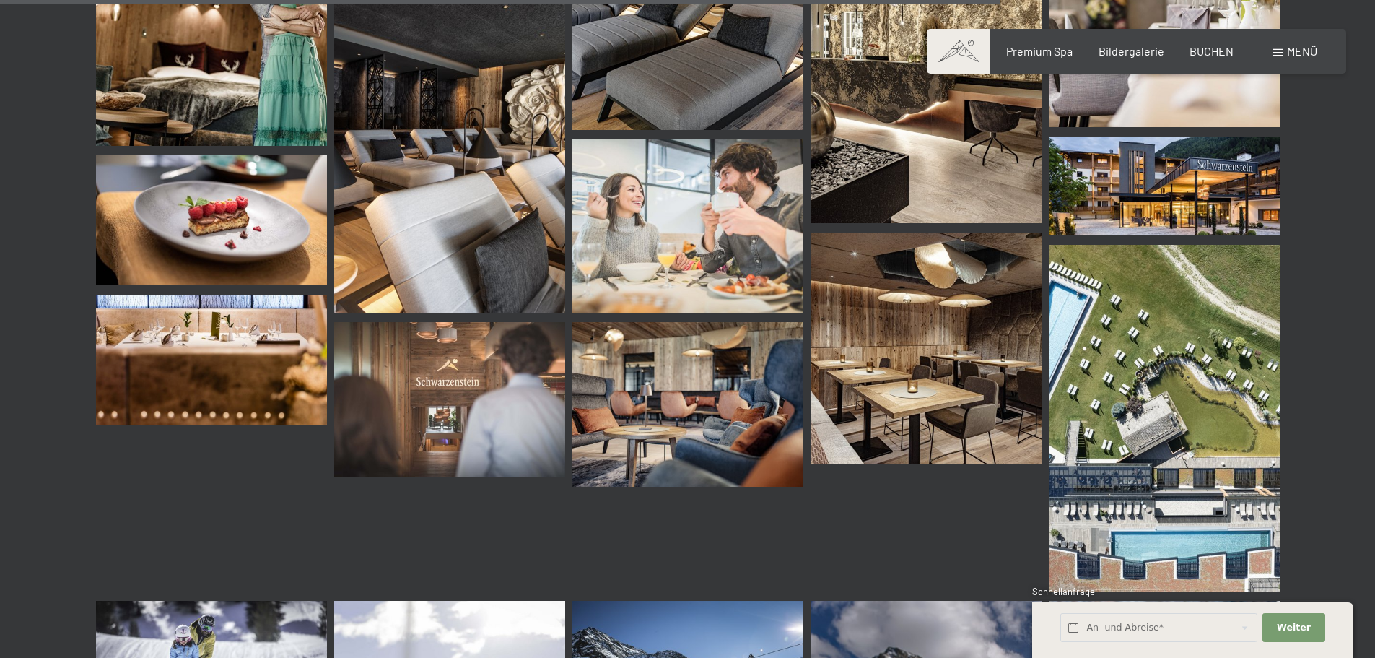
click at [469, 415] on img at bounding box center [449, 399] width 231 height 154
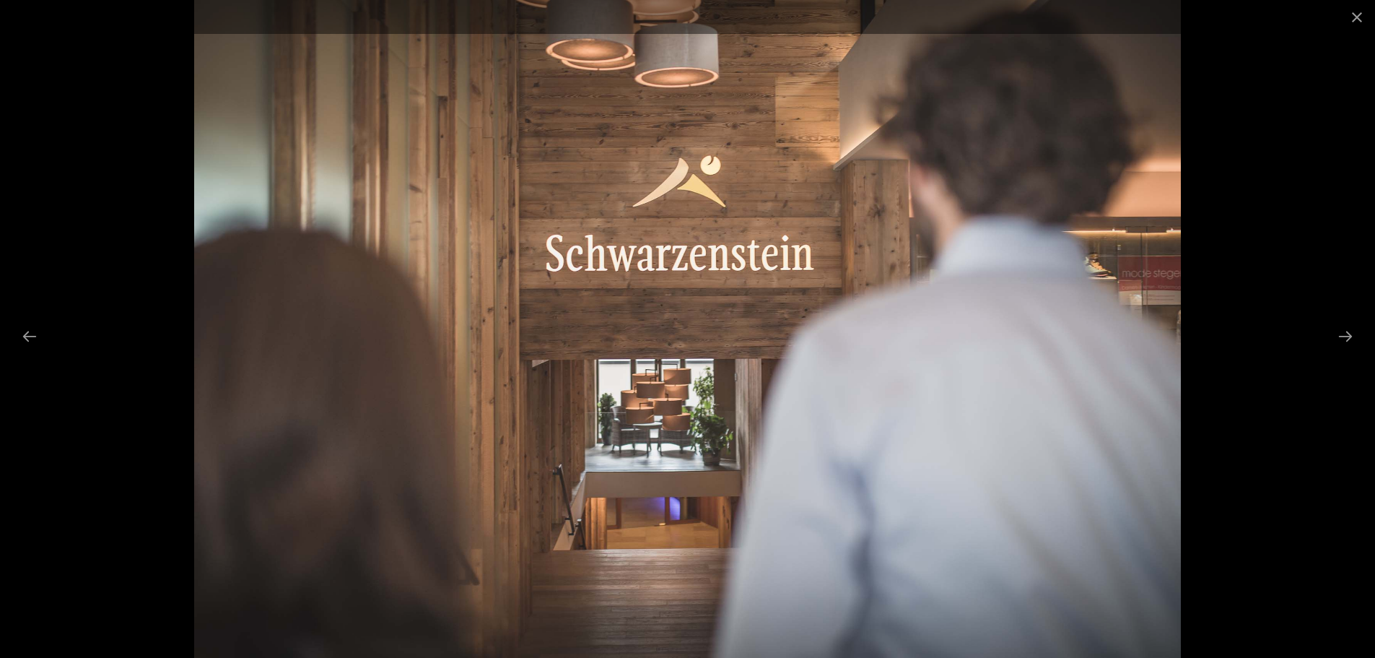
scroll to position [13716, 0]
click at [1322, 337] on div at bounding box center [687, 329] width 1375 height 658
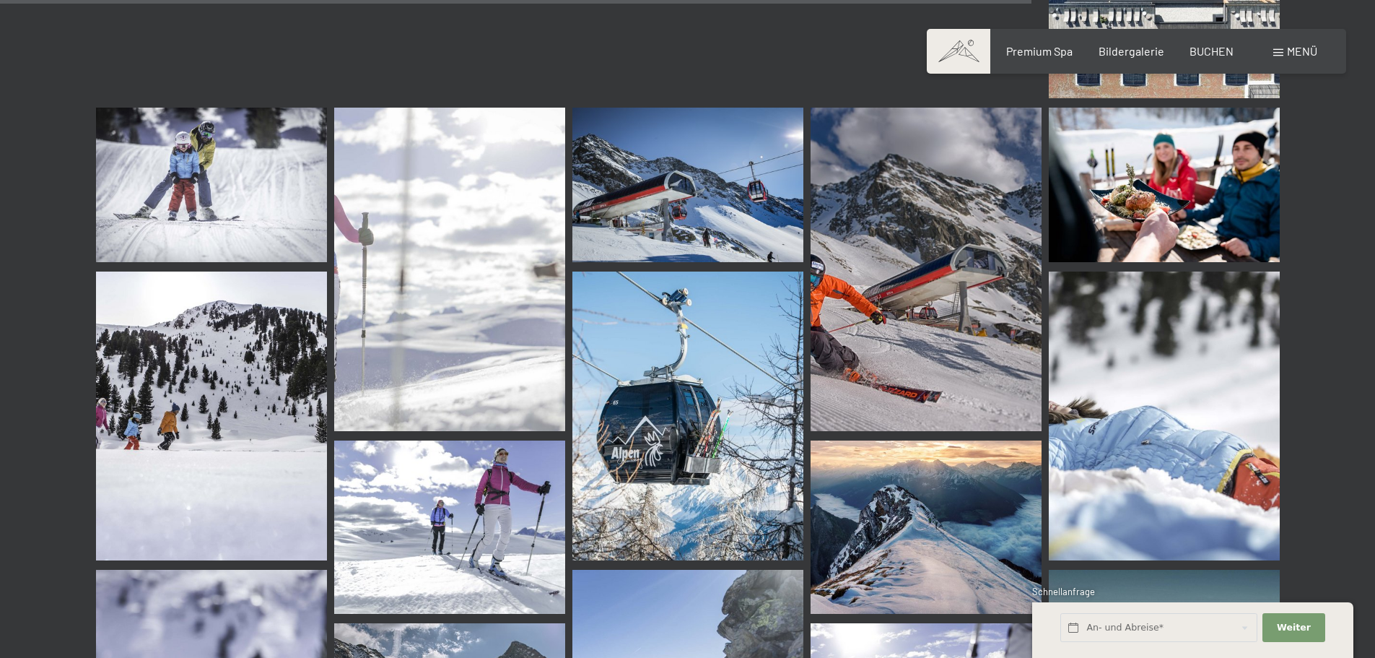
scroll to position [13933, 0]
